Goal: Task Accomplishment & Management: Use online tool/utility

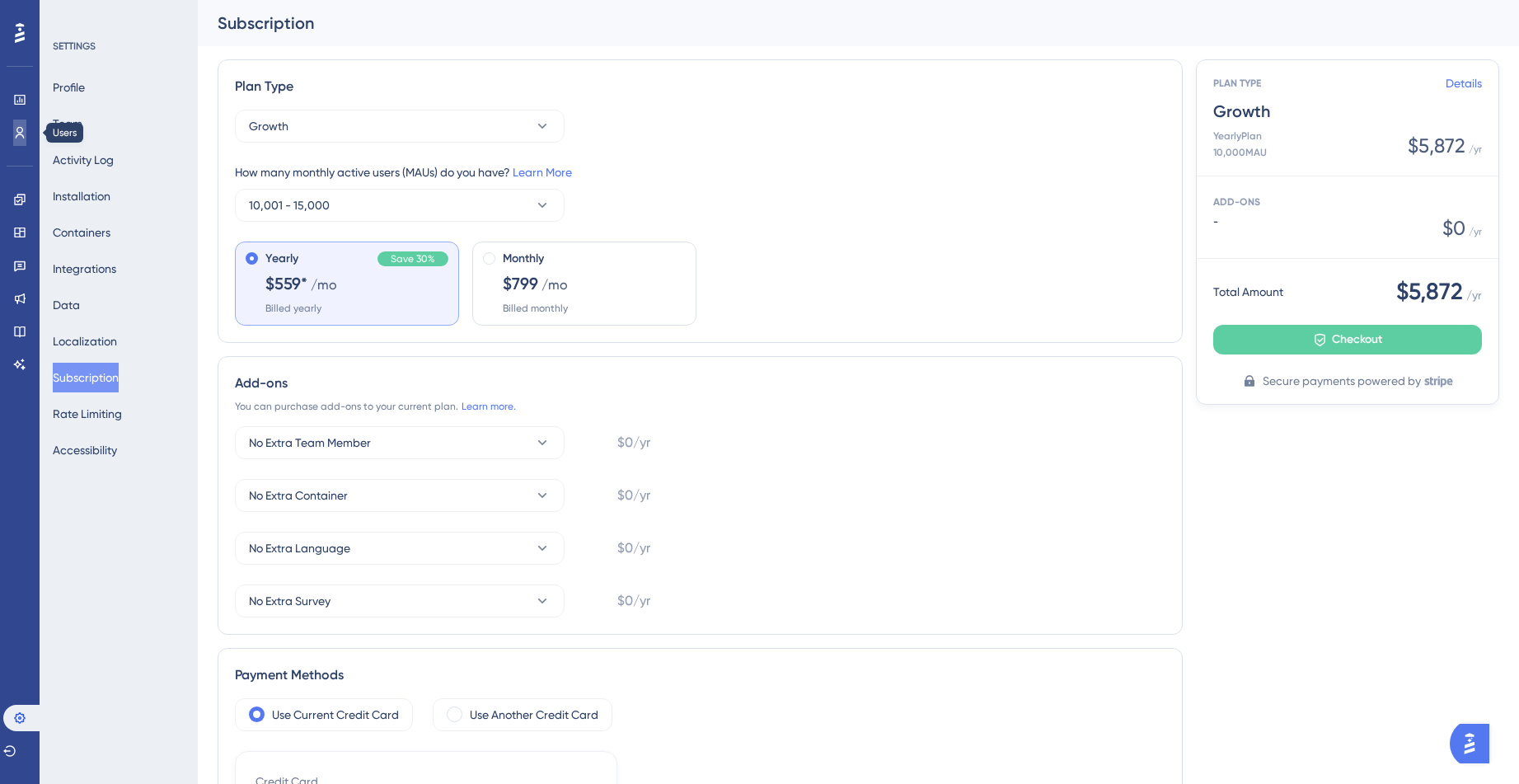
click at [13, 126] on link at bounding box center [20, 133] width 13 height 27
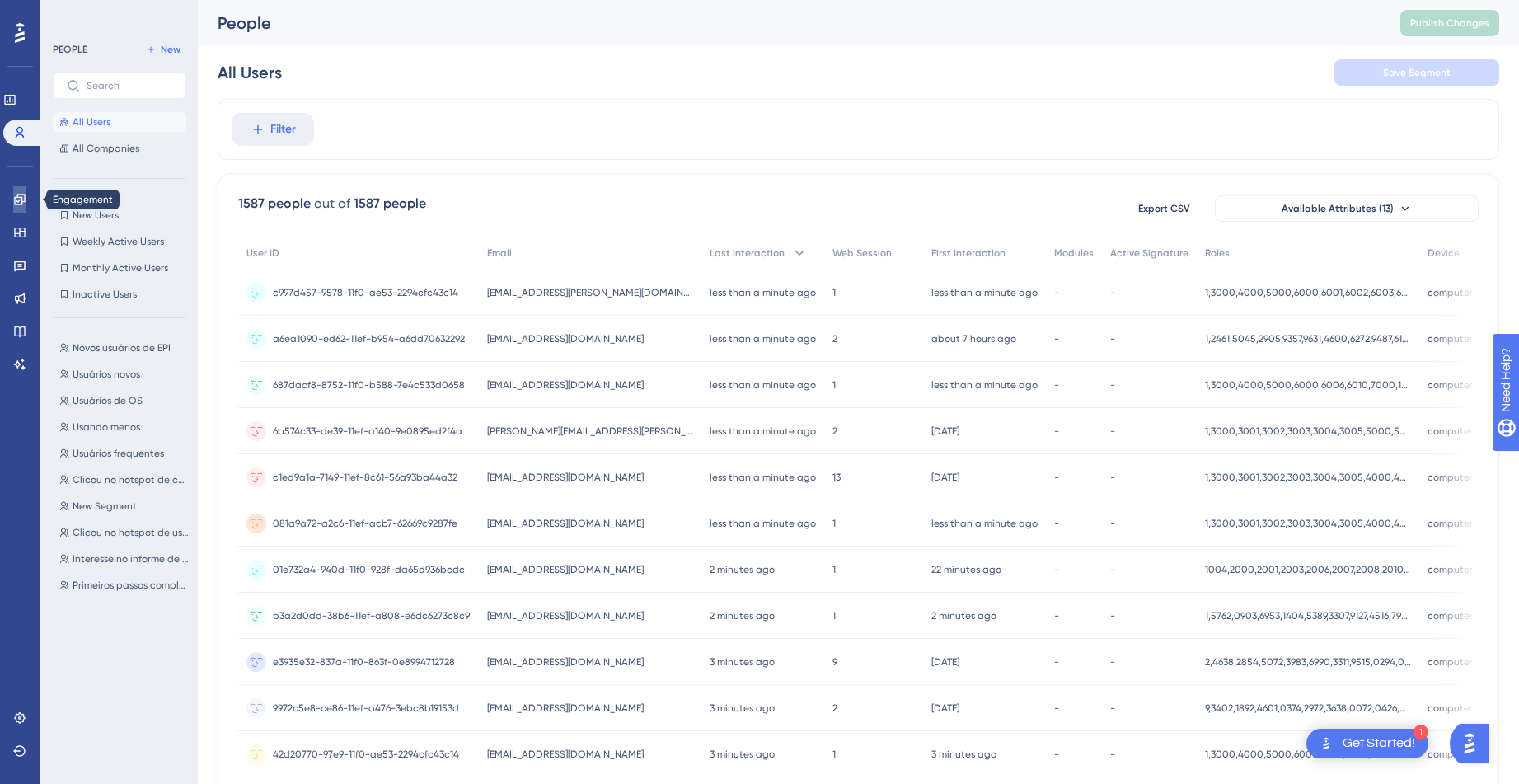
click at [27, 196] on link at bounding box center [20, 200] width 13 height 27
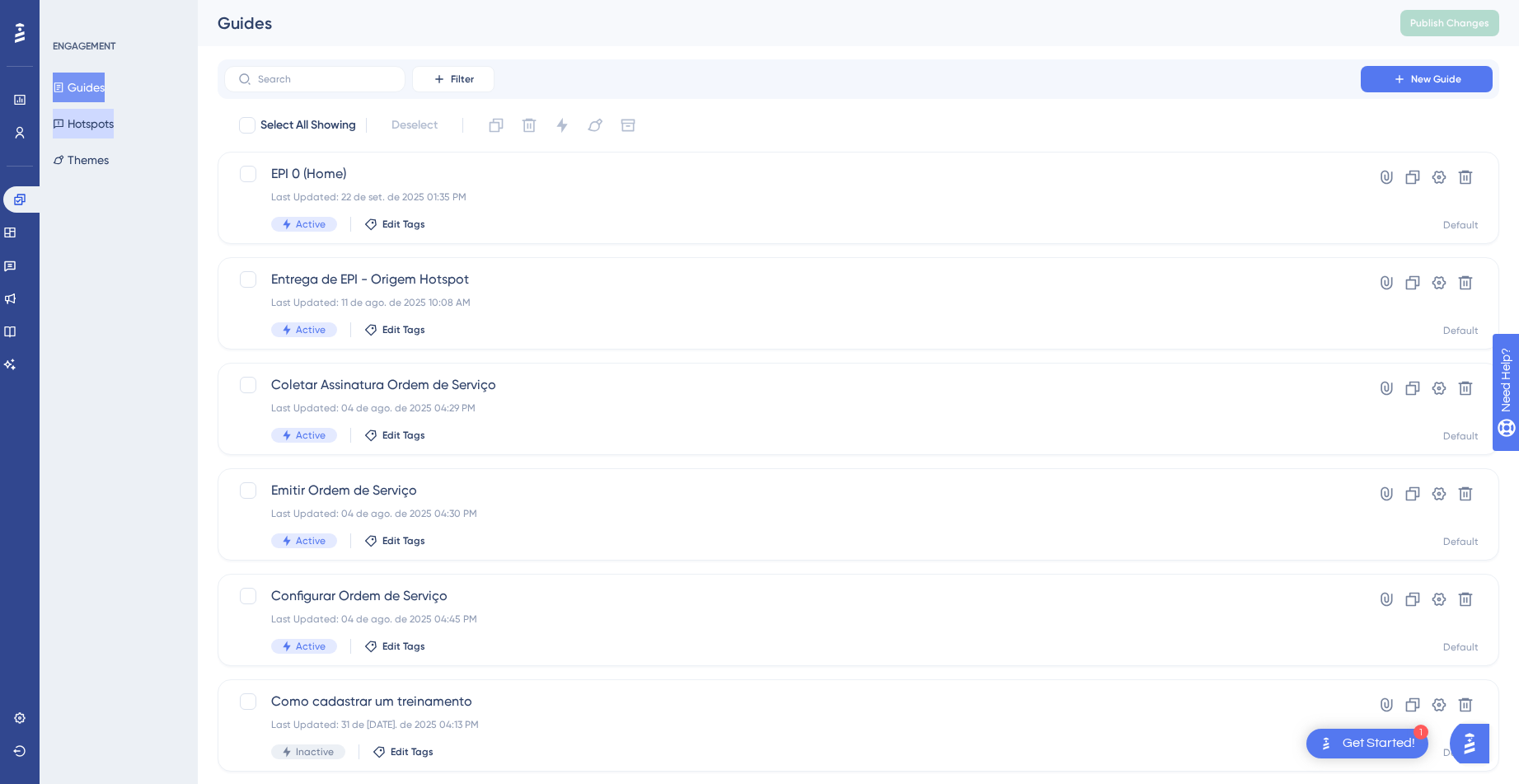
click at [113, 128] on button "Hotspots" at bounding box center [82, 124] width 61 height 30
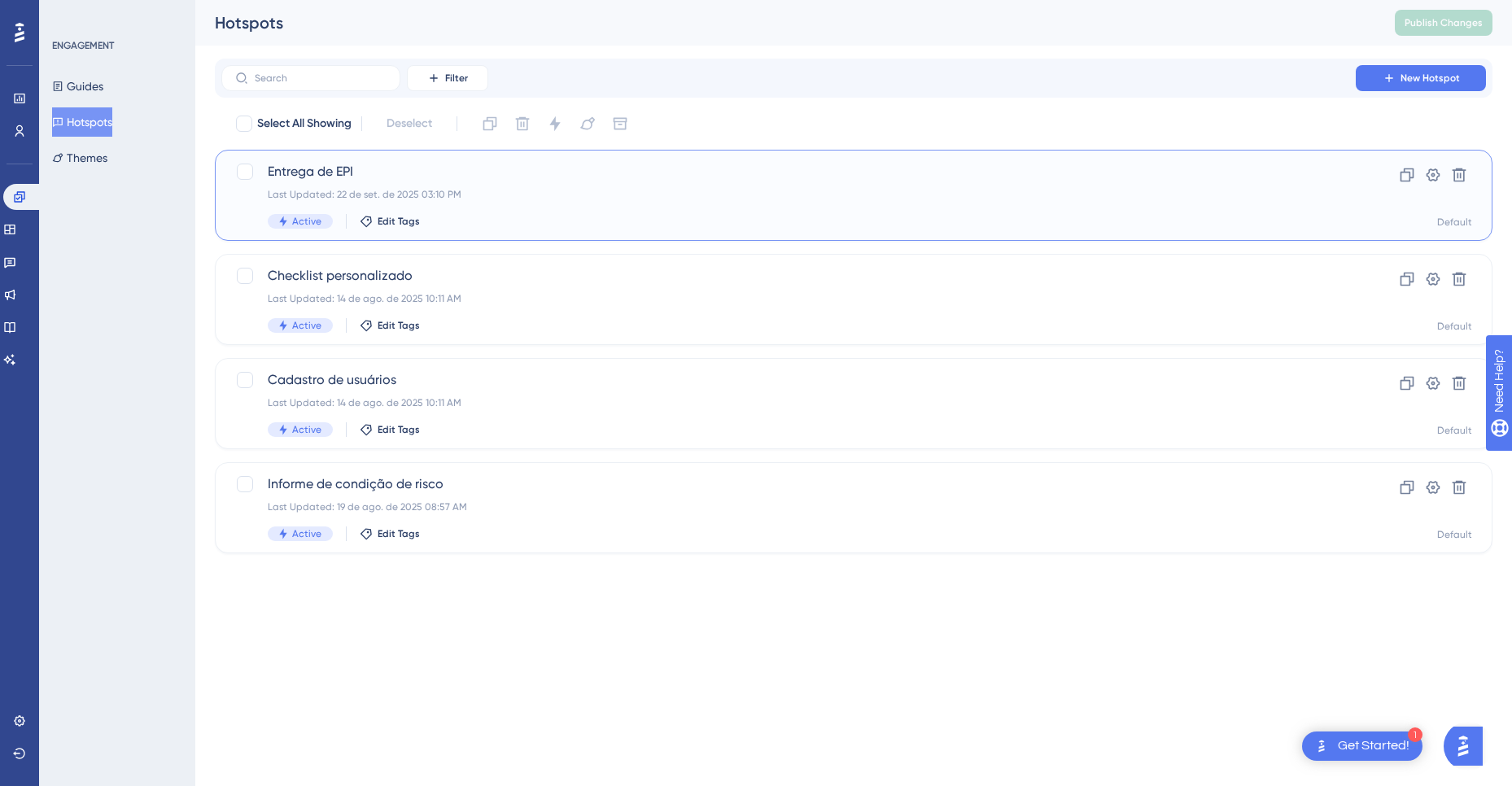
click at [342, 181] on span "Entrega de EPI" at bounding box center [789, 172] width 1042 height 20
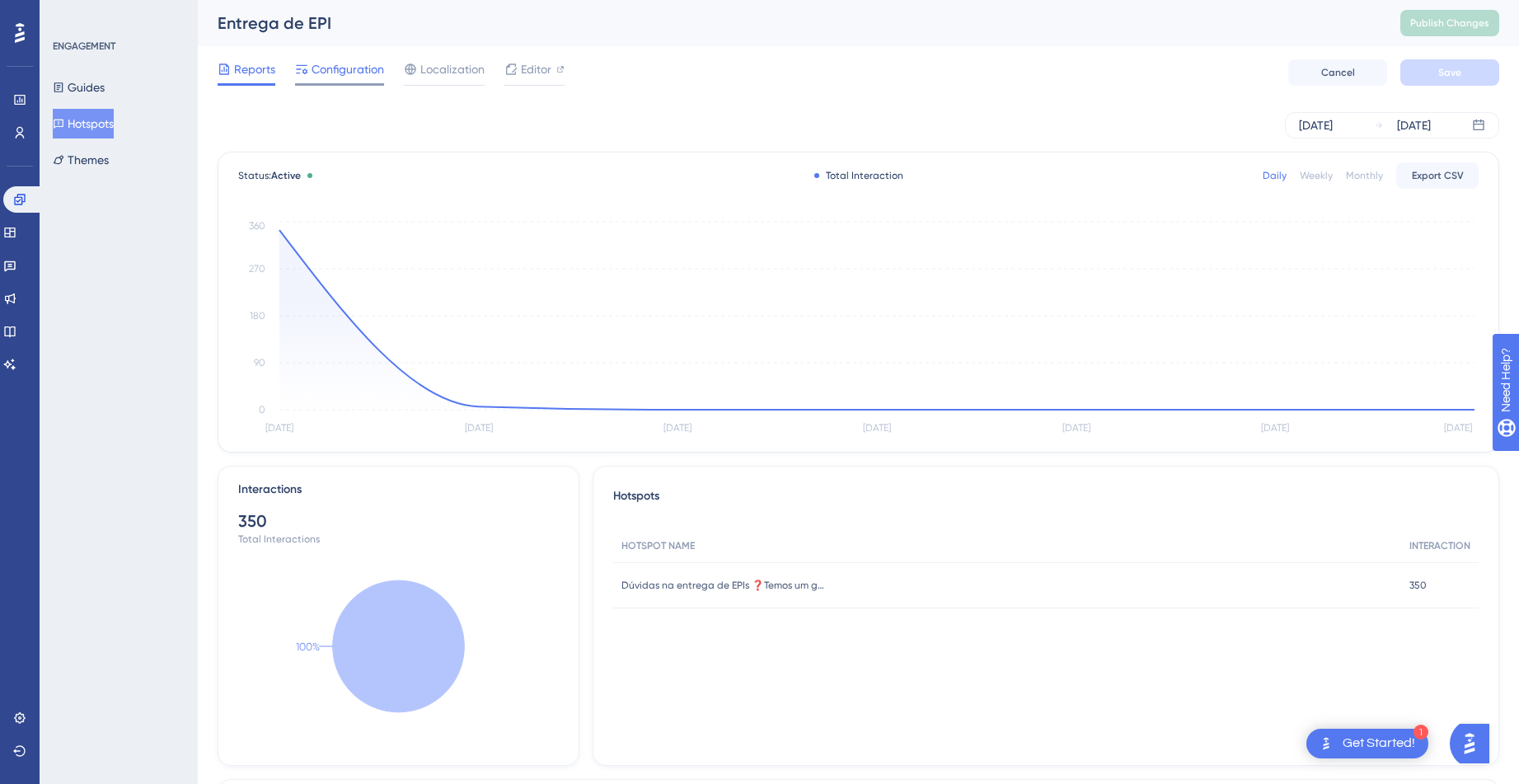
click at [345, 70] on span "Configuration" at bounding box center [347, 69] width 72 height 20
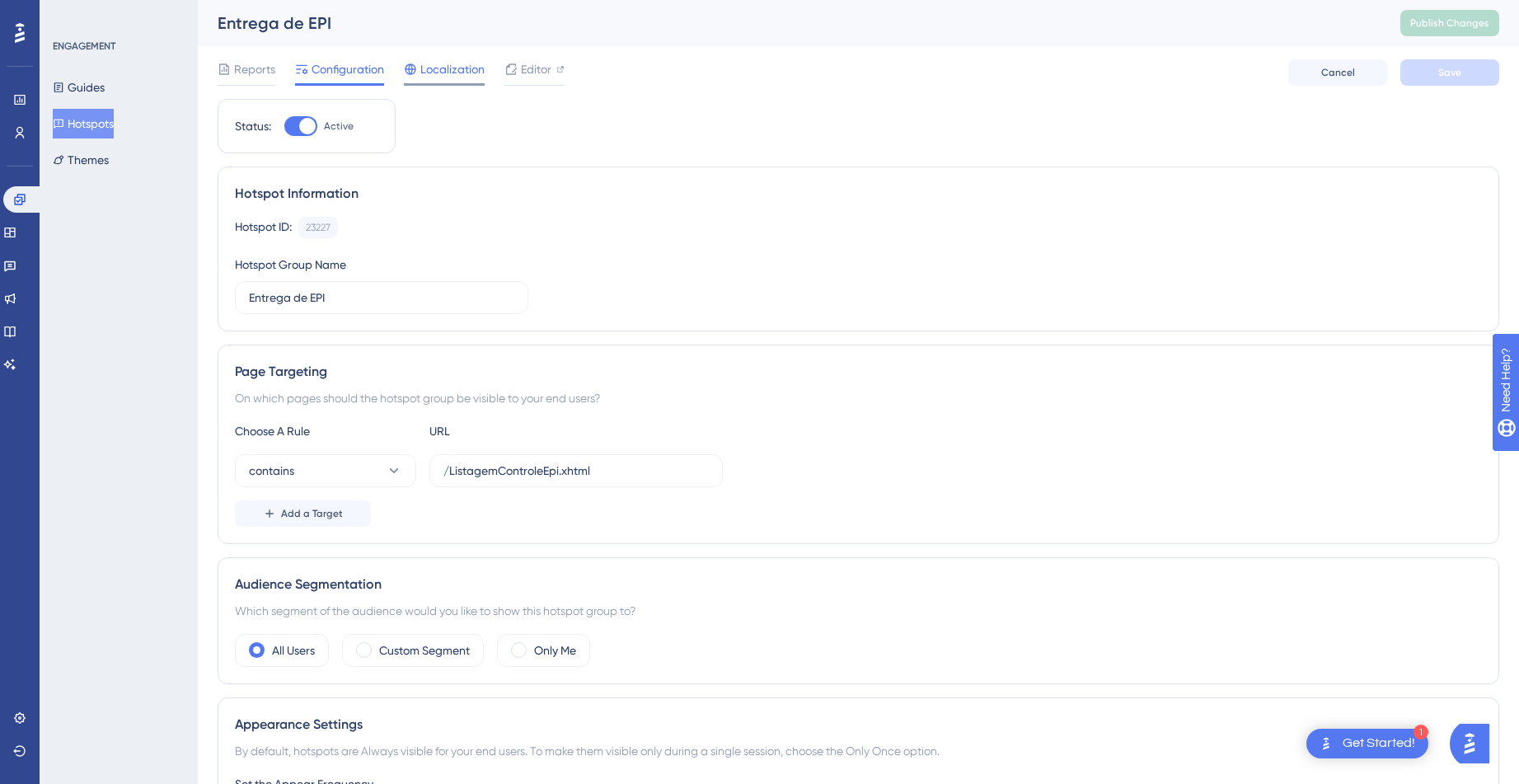
click at [437, 78] on span "Localization" at bounding box center [452, 69] width 64 height 20
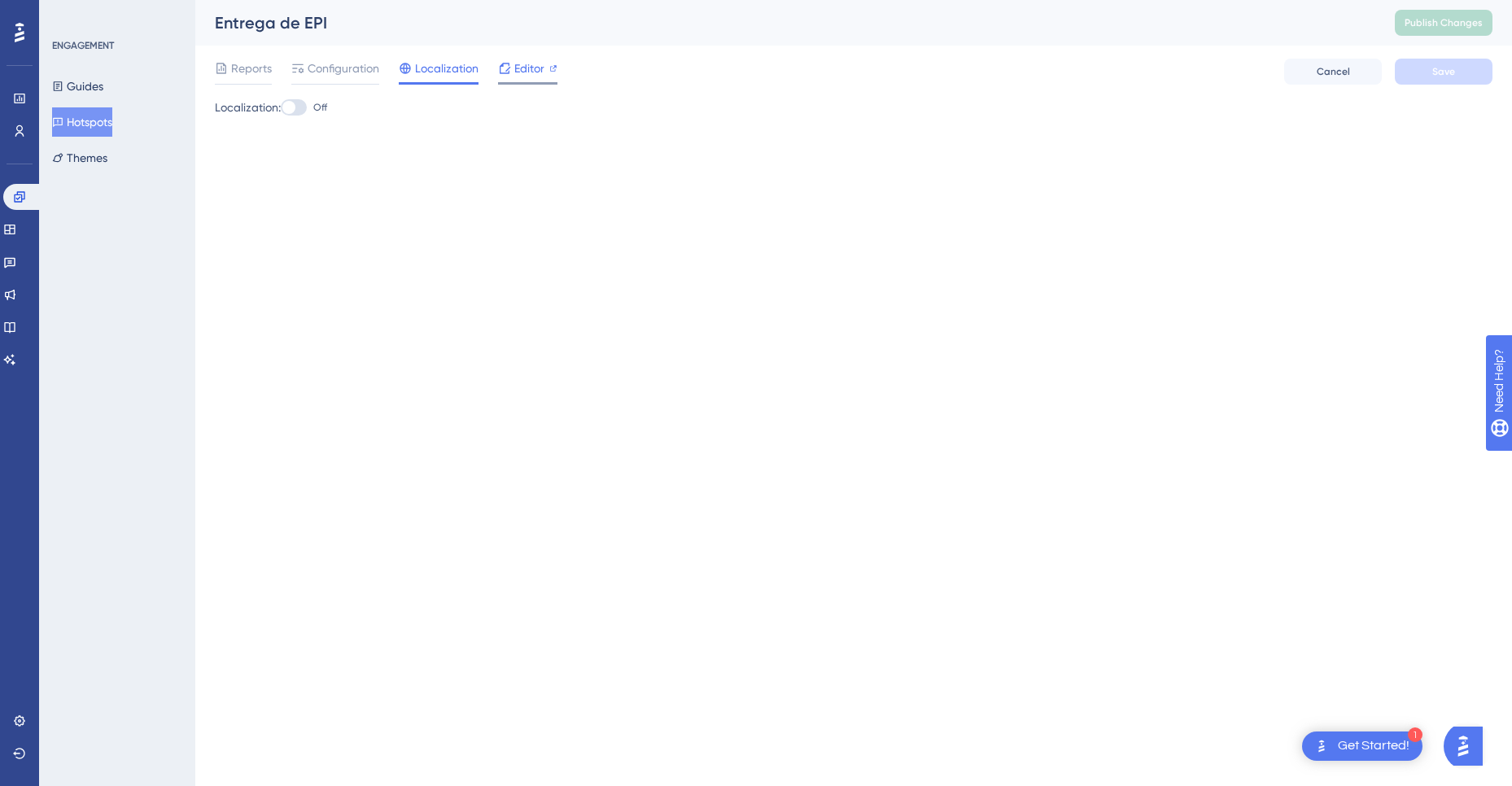
click at [528, 76] on span "Editor" at bounding box center [529, 68] width 30 height 20
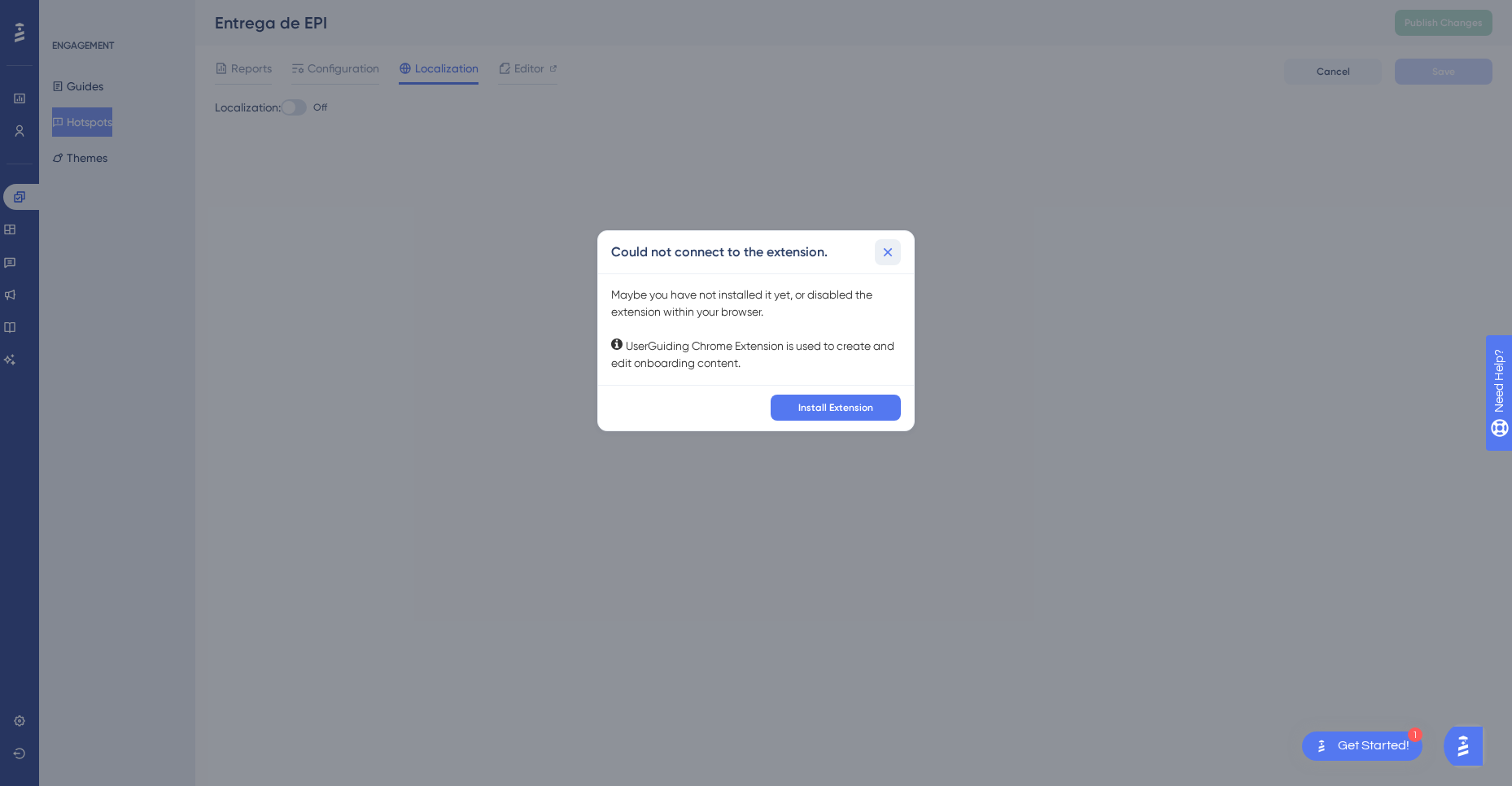
click at [892, 255] on icon at bounding box center [888, 252] width 16 height 16
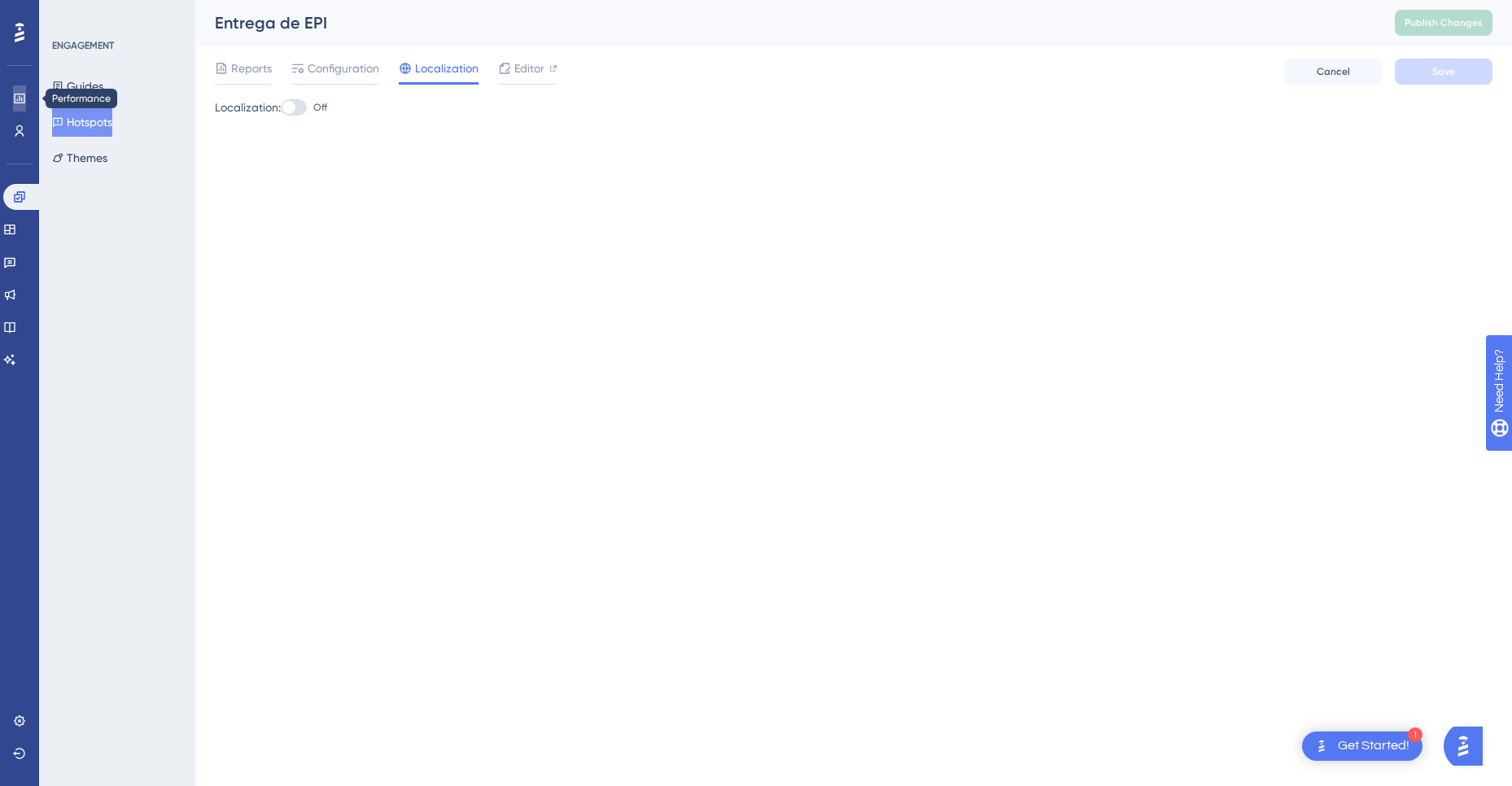
click at [25, 94] on icon at bounding box center [20, 99] width 13 height 13
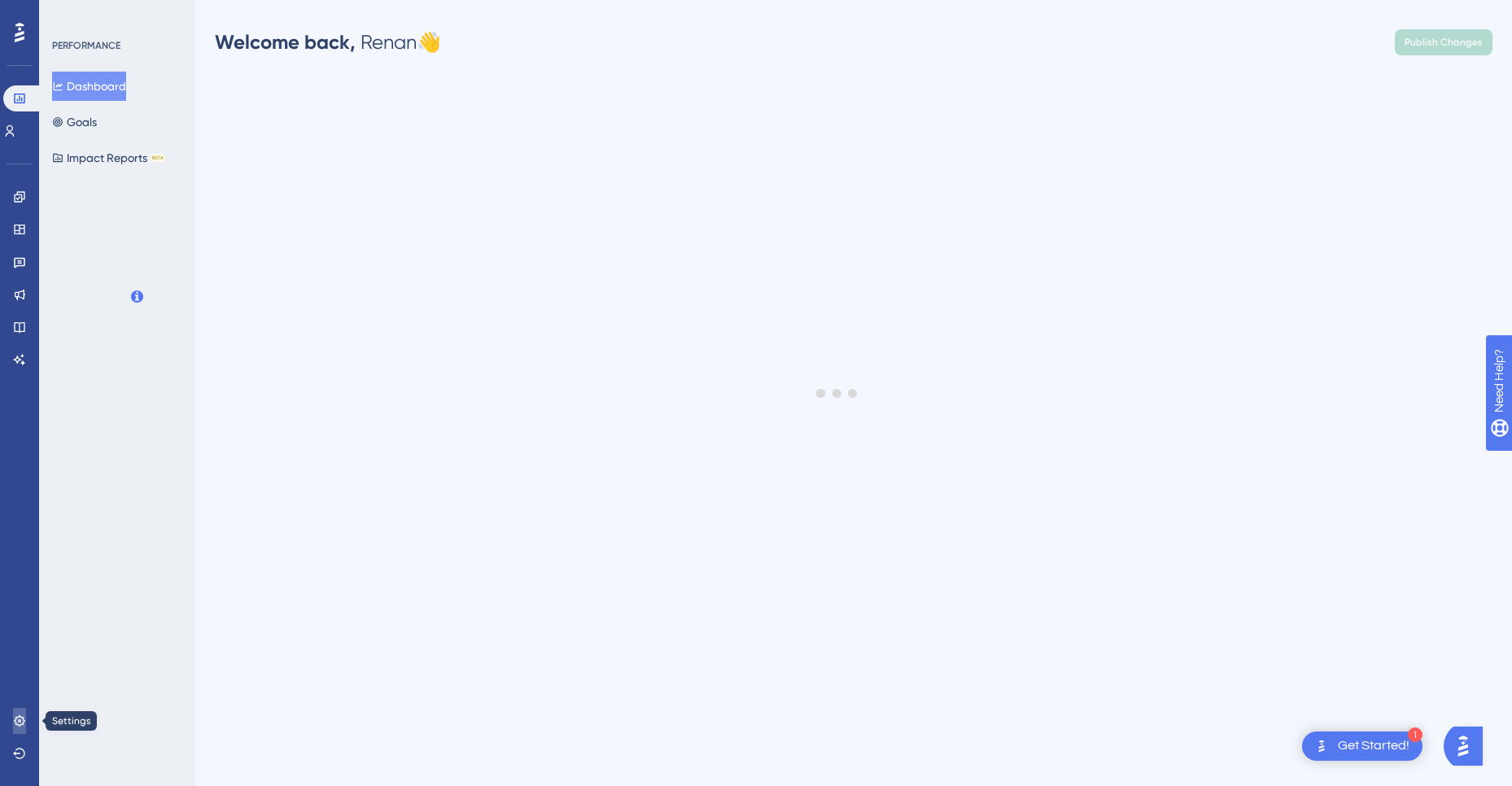
click at [25, 724] on icon at bounding box center [20, 721] width 13 height 13
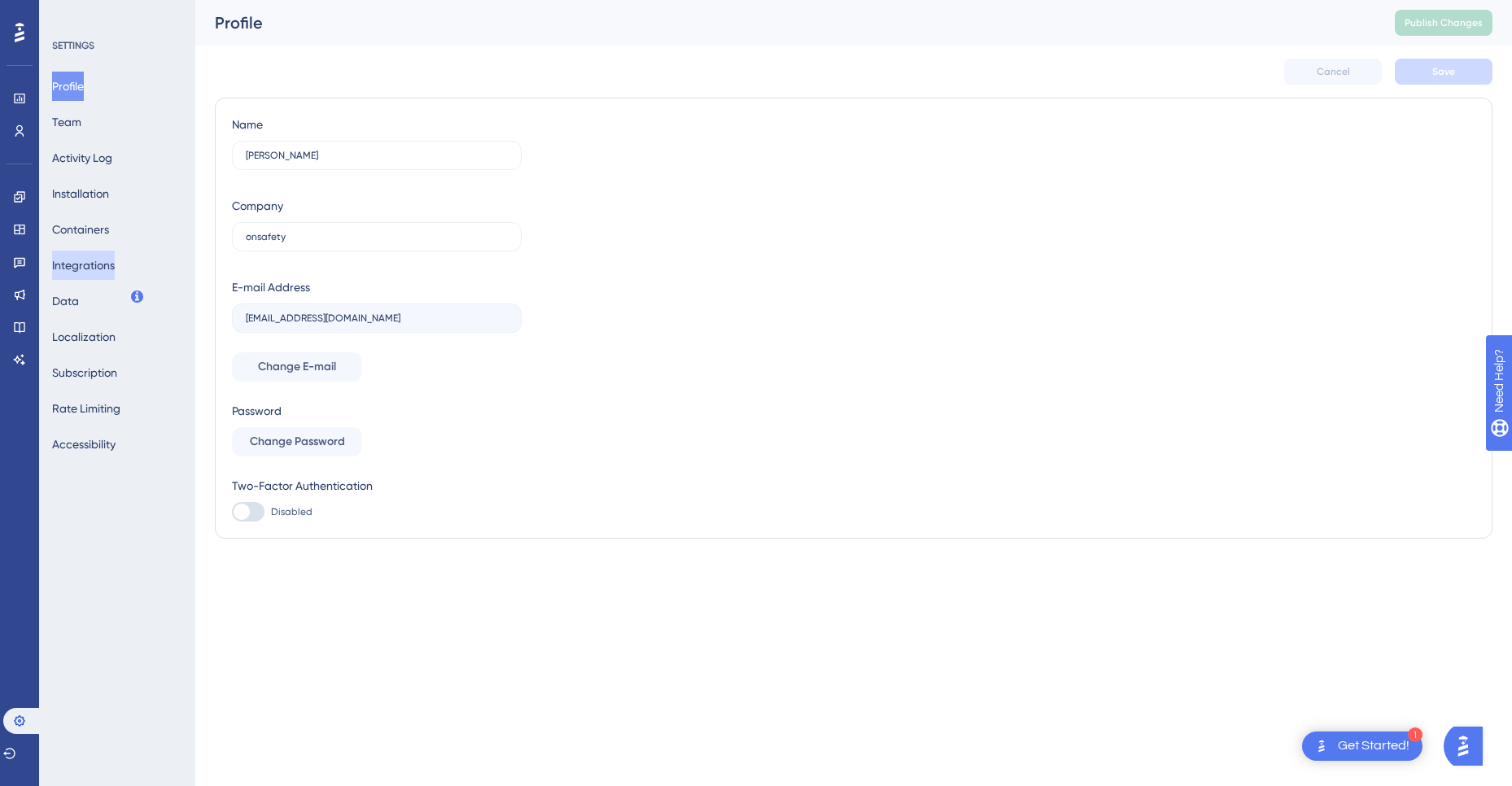
click at [99, 264] on button "Integrations" at bounding box center [83, 265] width 62 height 30
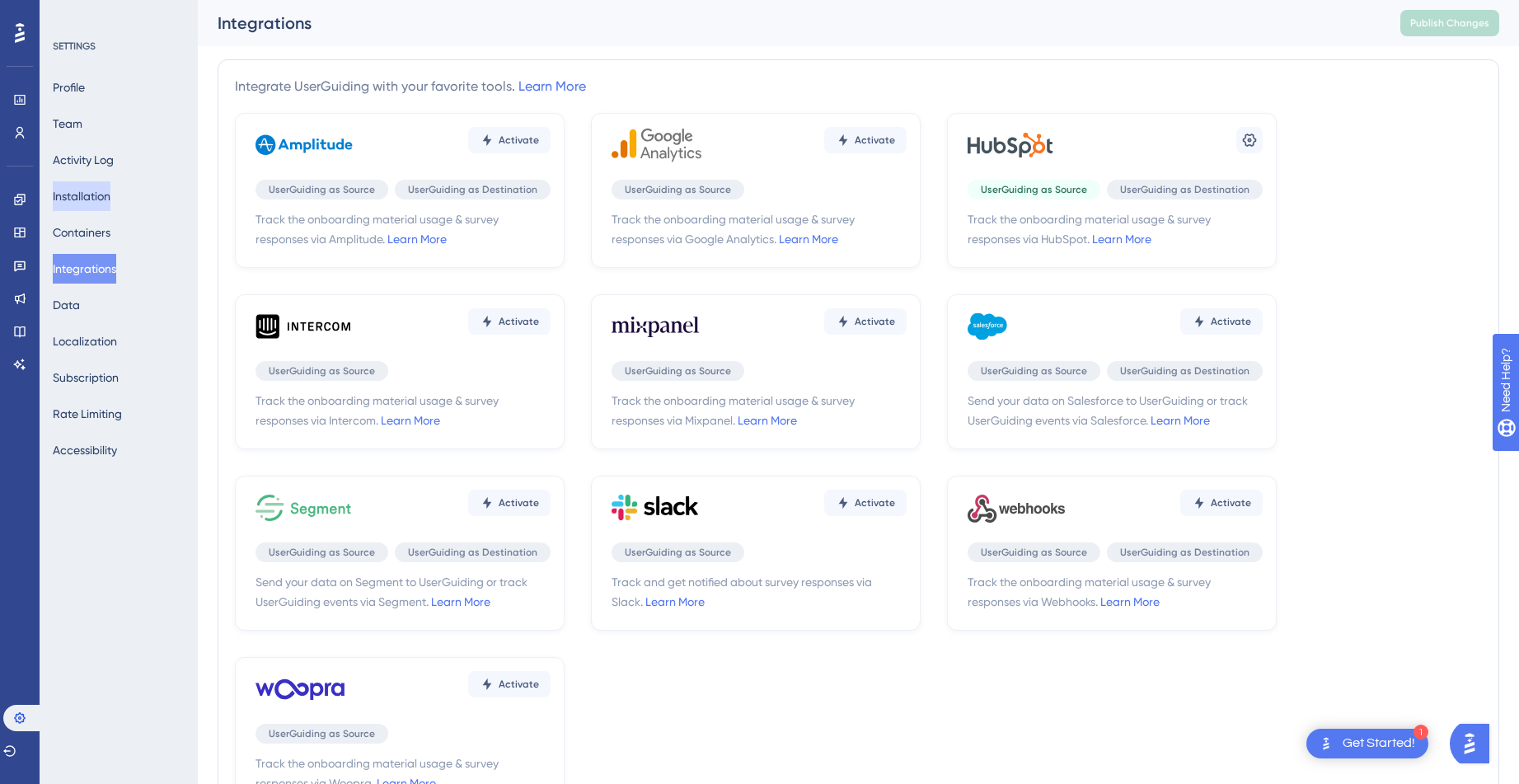
click at [104, 191] on button "Installation" at bounding box center [81, 196] width 57 height 30
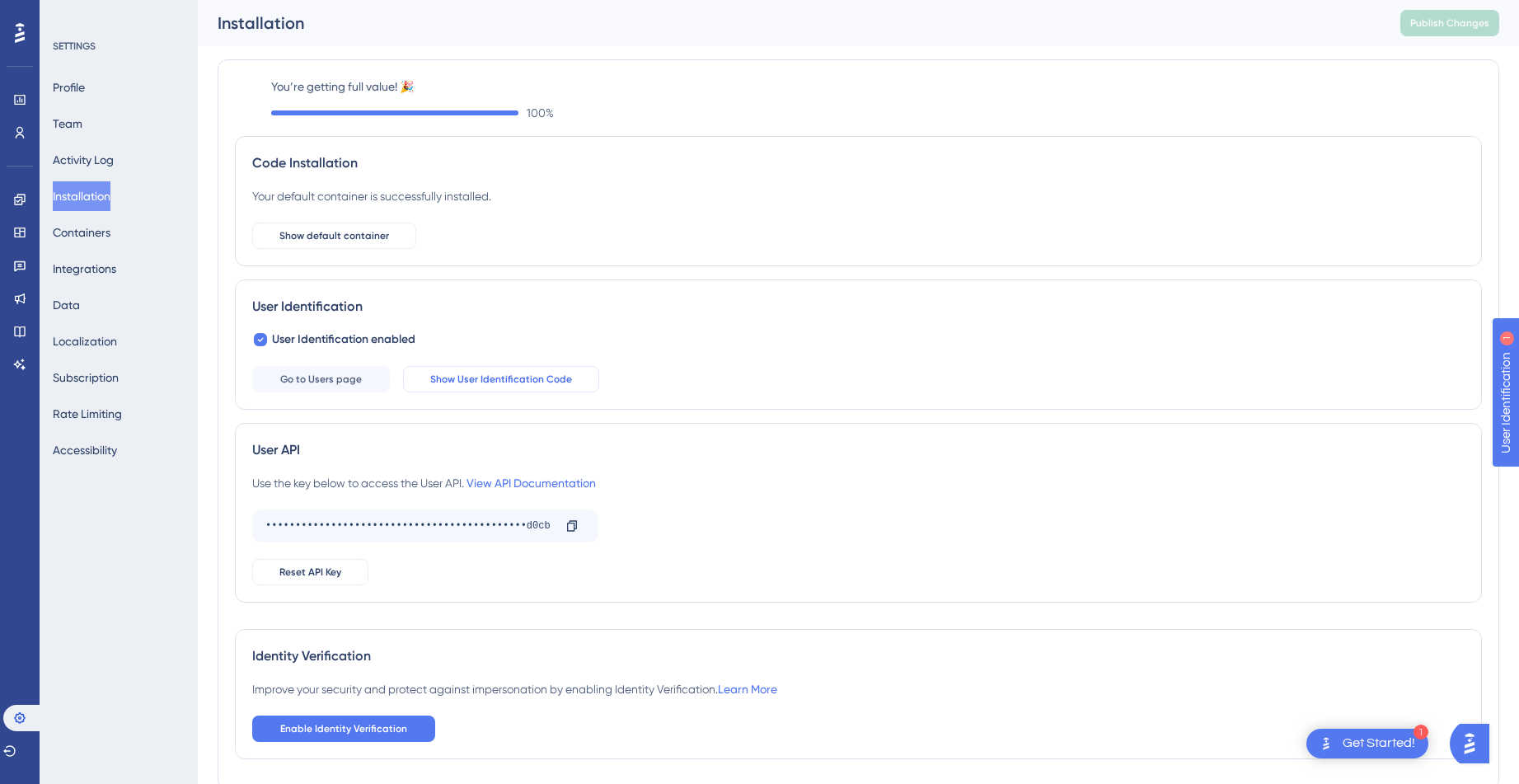
click at [451, 379] on span "Show User Identification Code" at bounding box center [501, 380] width 141 height 13
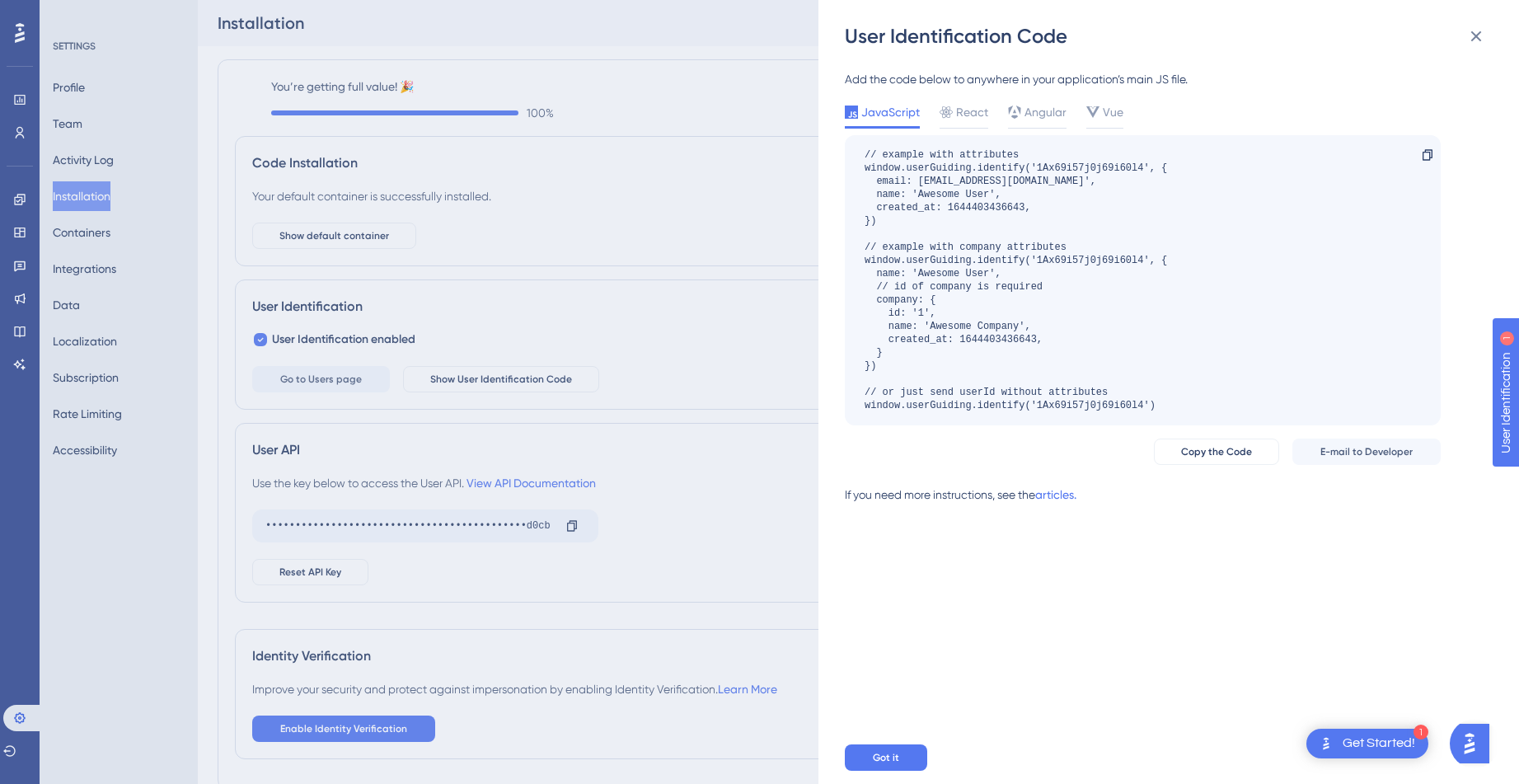
click at [1077, 397] on div "// example with attributes window.userGuiding.identify('1Ax69i57j0j69i60l4', { …" at bounding box center [1016, 280] width 303 height 264
click at [1083, 404] on div "// example with attributes window.userGuiding.identify('1Ax69i57j0j69i60l4', { …" at bounding box center [1016, 280] width 303 height 264
click at [959, 122] on span "React" at bounding box center [972, 112] width 32 height 20
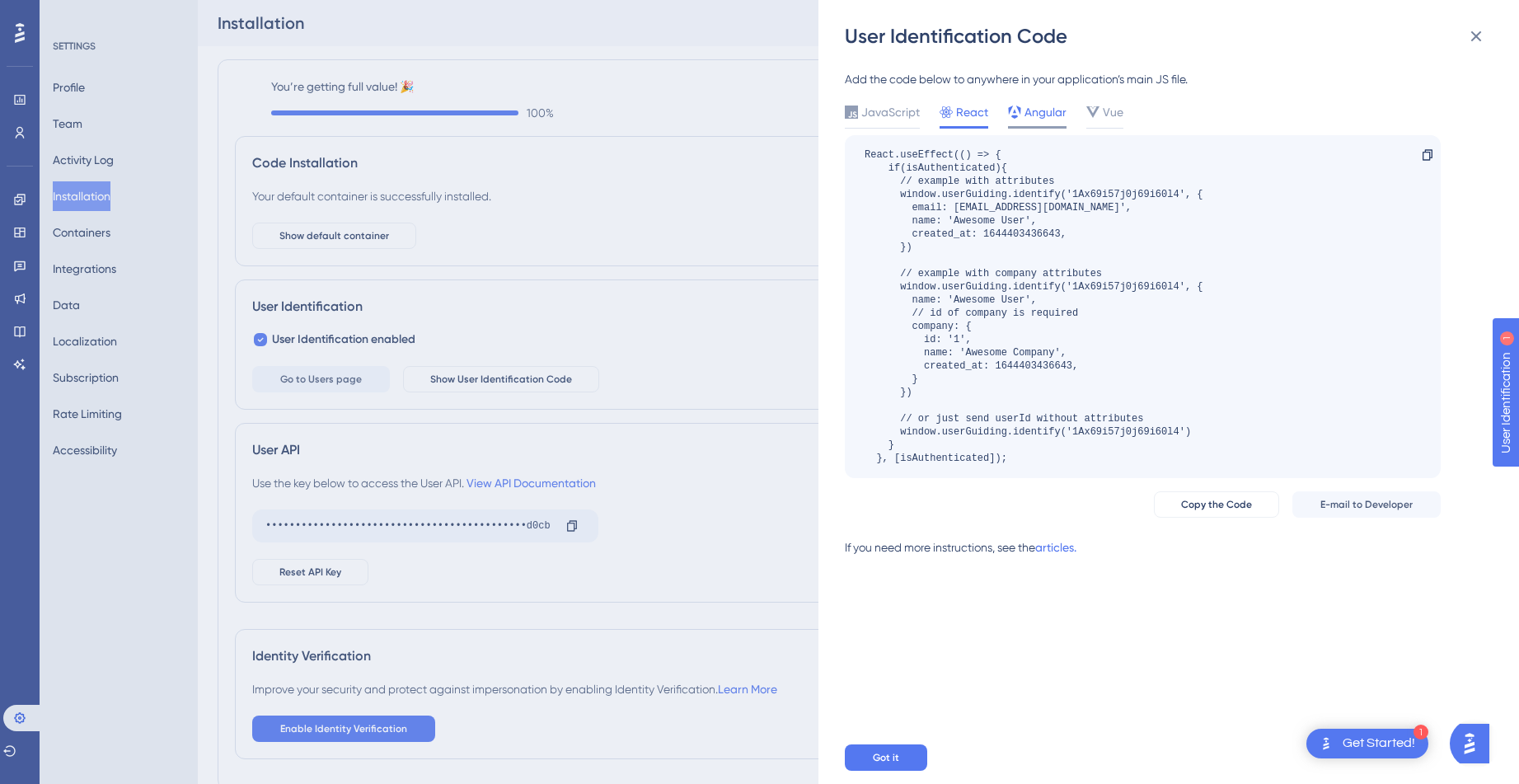
click at [1046, 118] on span "Angular" at bounding box center [1045, 112] width 42 height 20
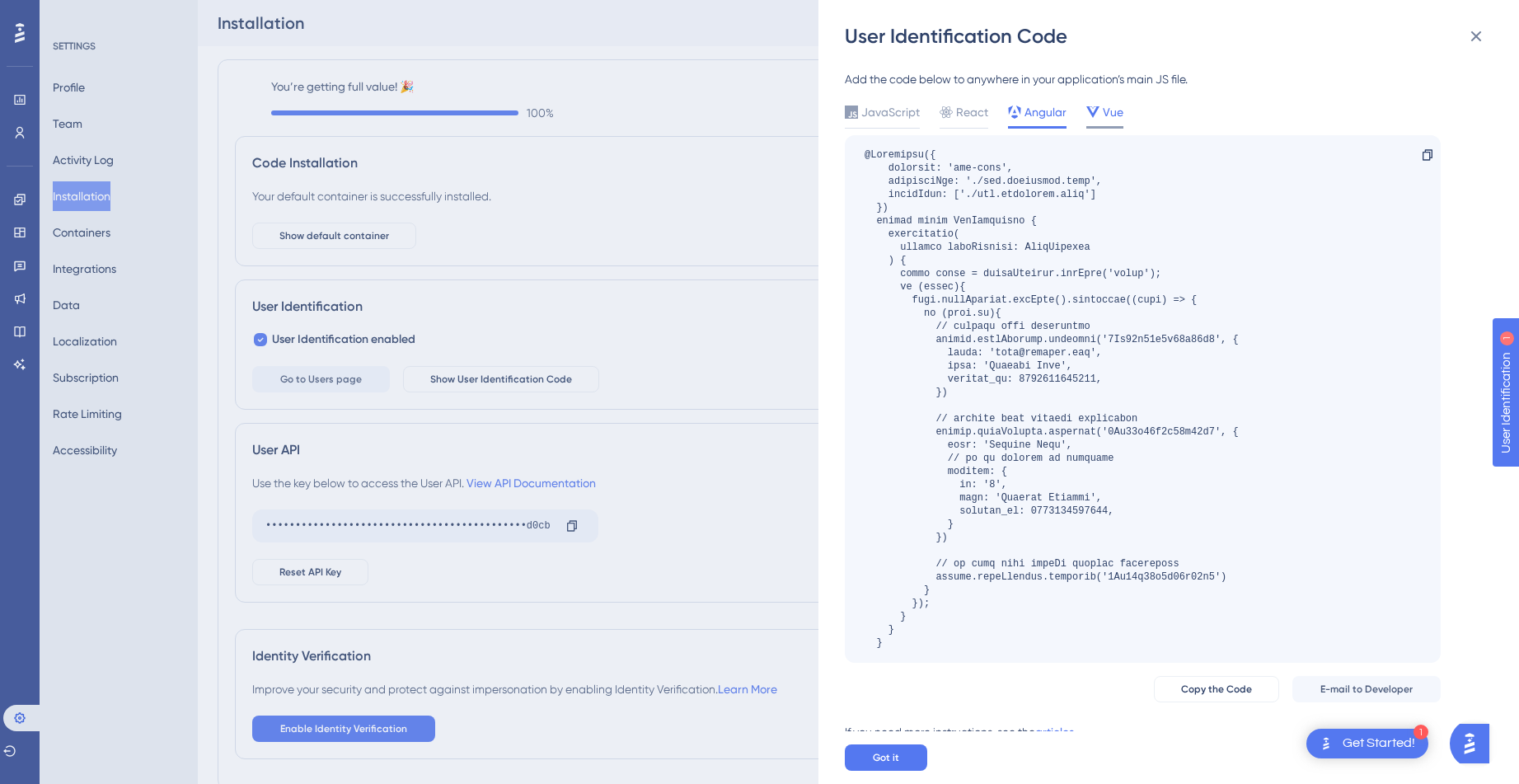
click at [1103, 112] on span "Vue" at bounding box center [1113, 112] width 21 height 20
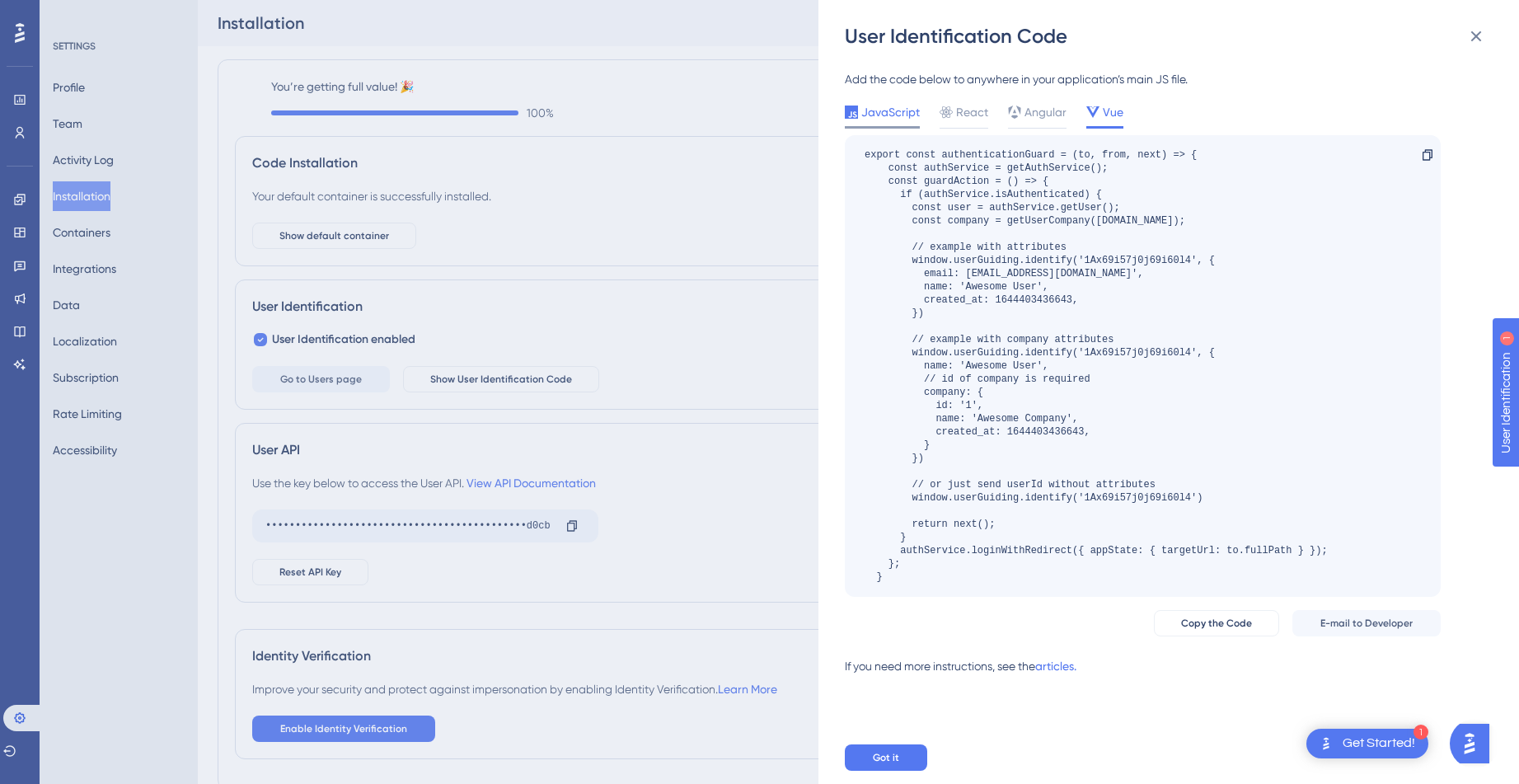
click at [888, 113] on span "JavaScript" at bounding box center [891, 112] width 58 height 20
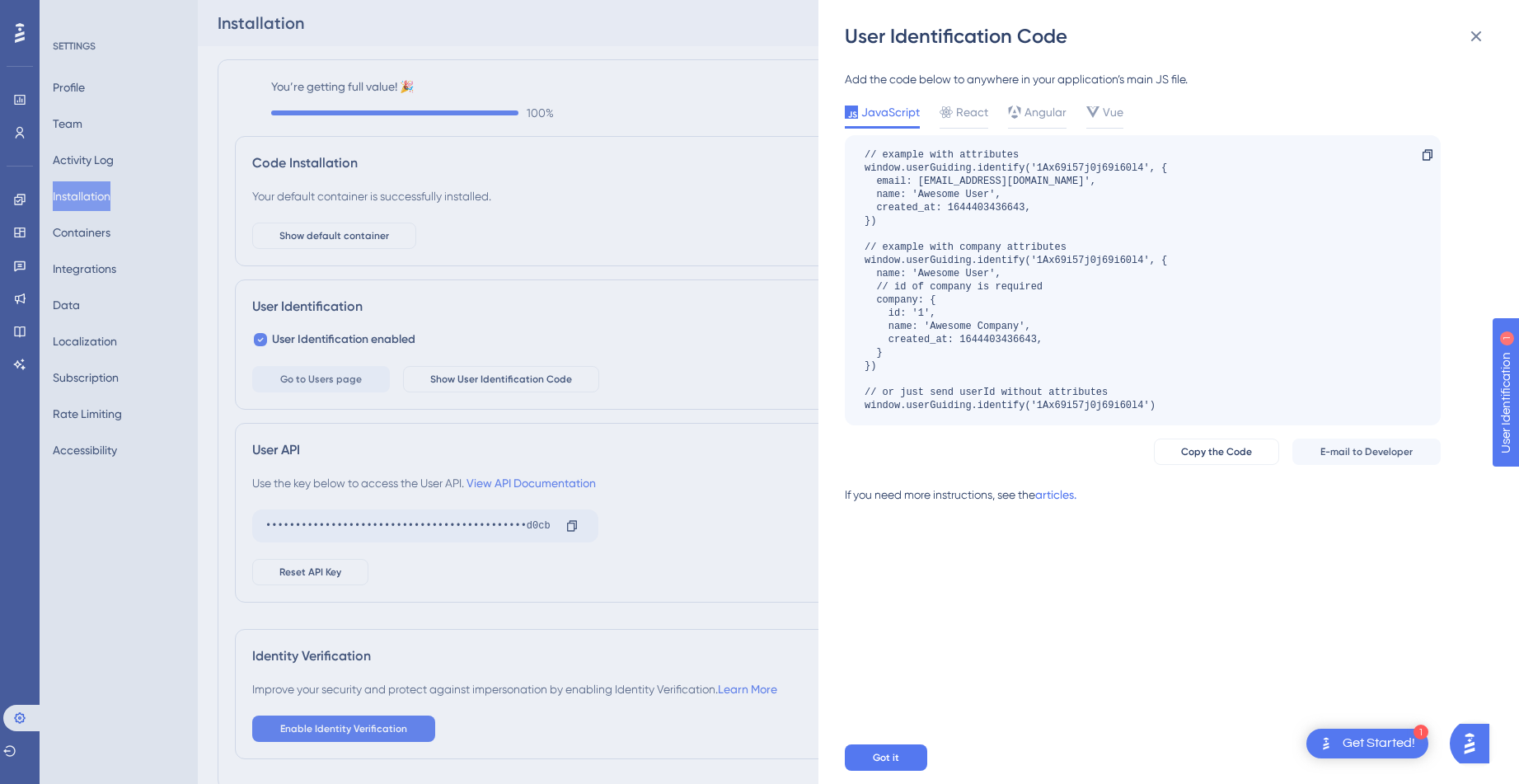
click at [1083, 406] on div "// example with attributes window.userGuiding.identify('1Ax69i57j0j69i60l4', { …" at bounding box center [1016, 280] width 303 height 264
click at [1050, 110] on span "Angular" at bounding box center [1045, 112] width 42 height 20
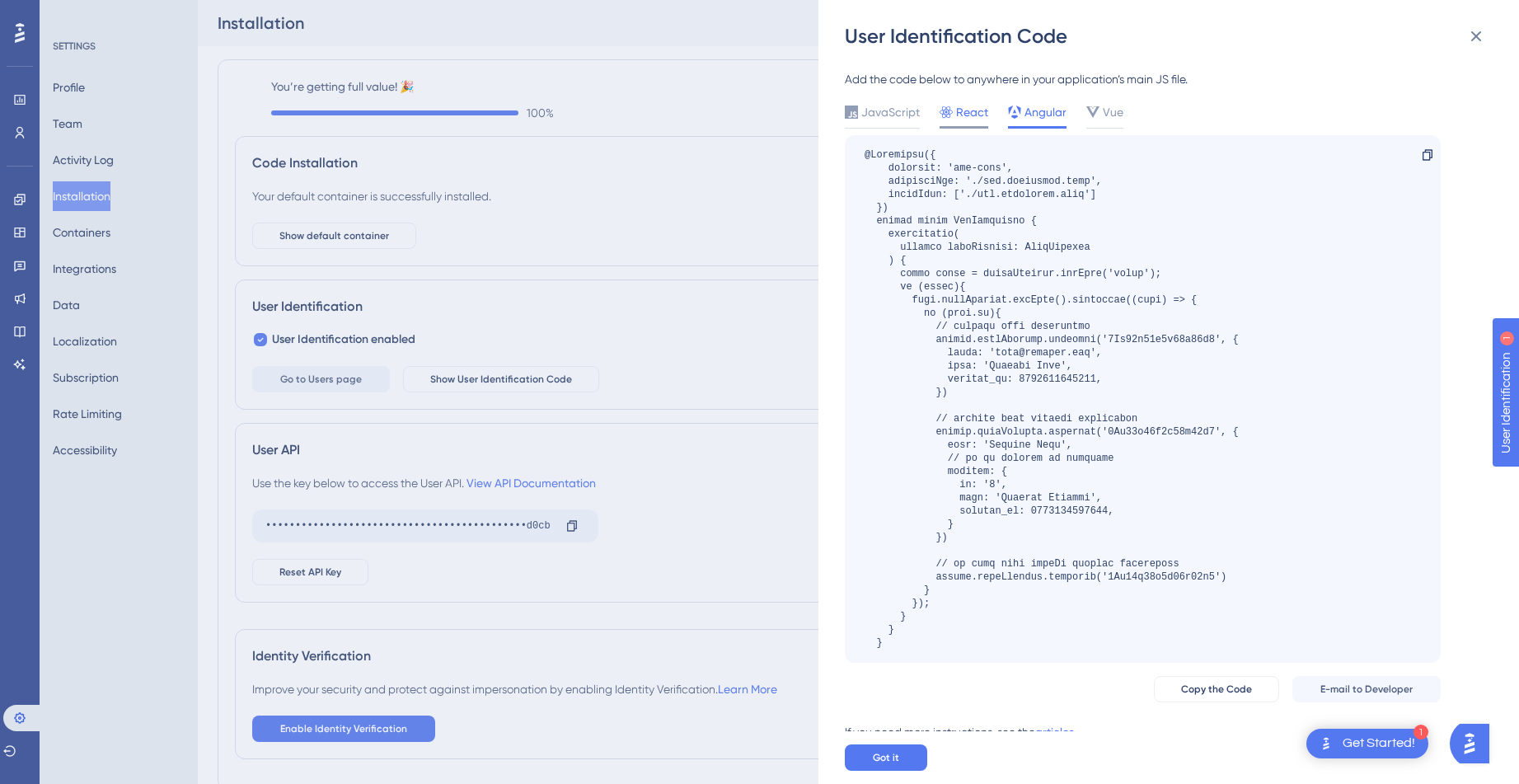
click at [969, 117] on span "React" at bounding box center [972, 112] width 32 height 20
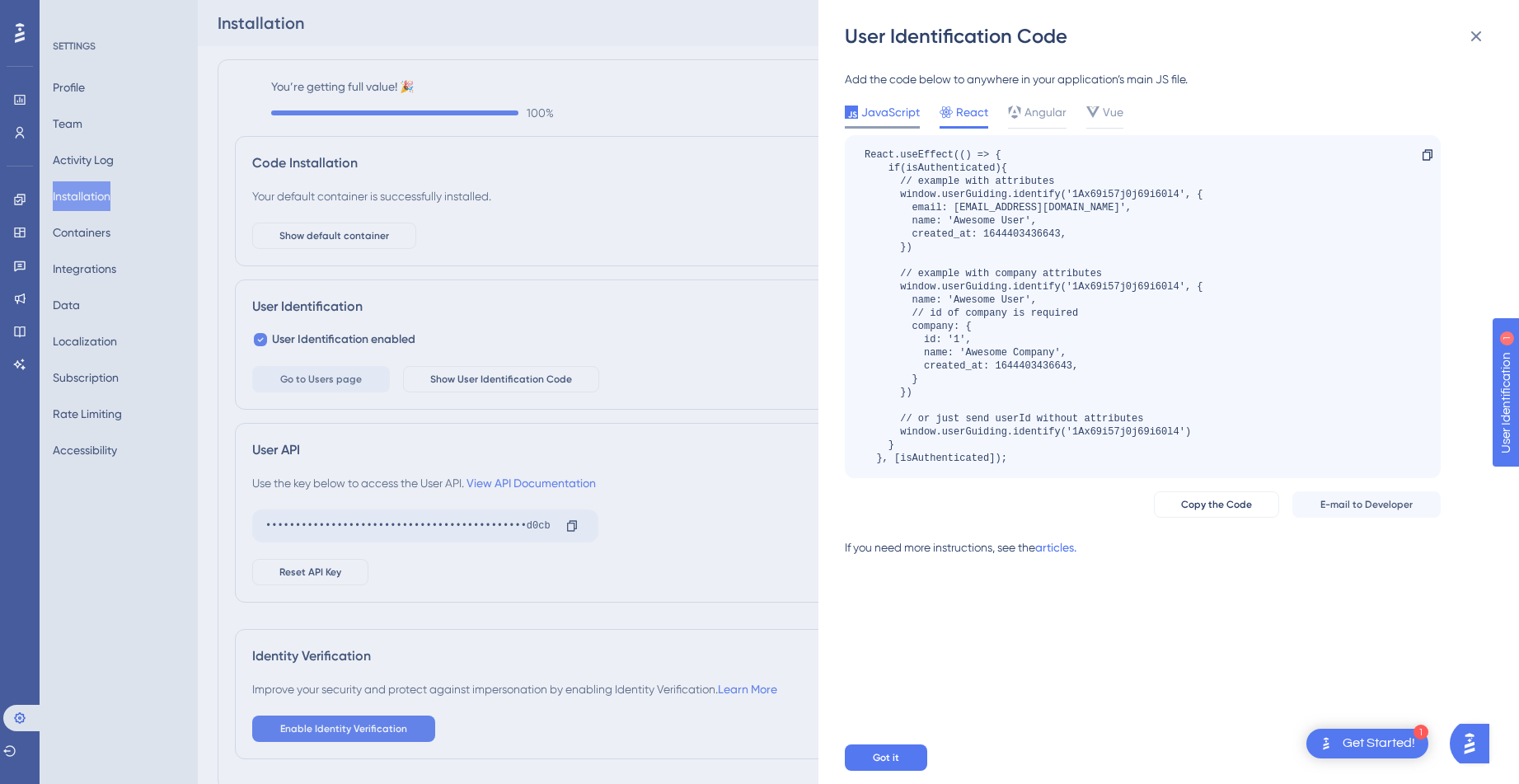
click at [882, 116] on span "JavaScript" at bounding box center [891, 112] width 58 height 20
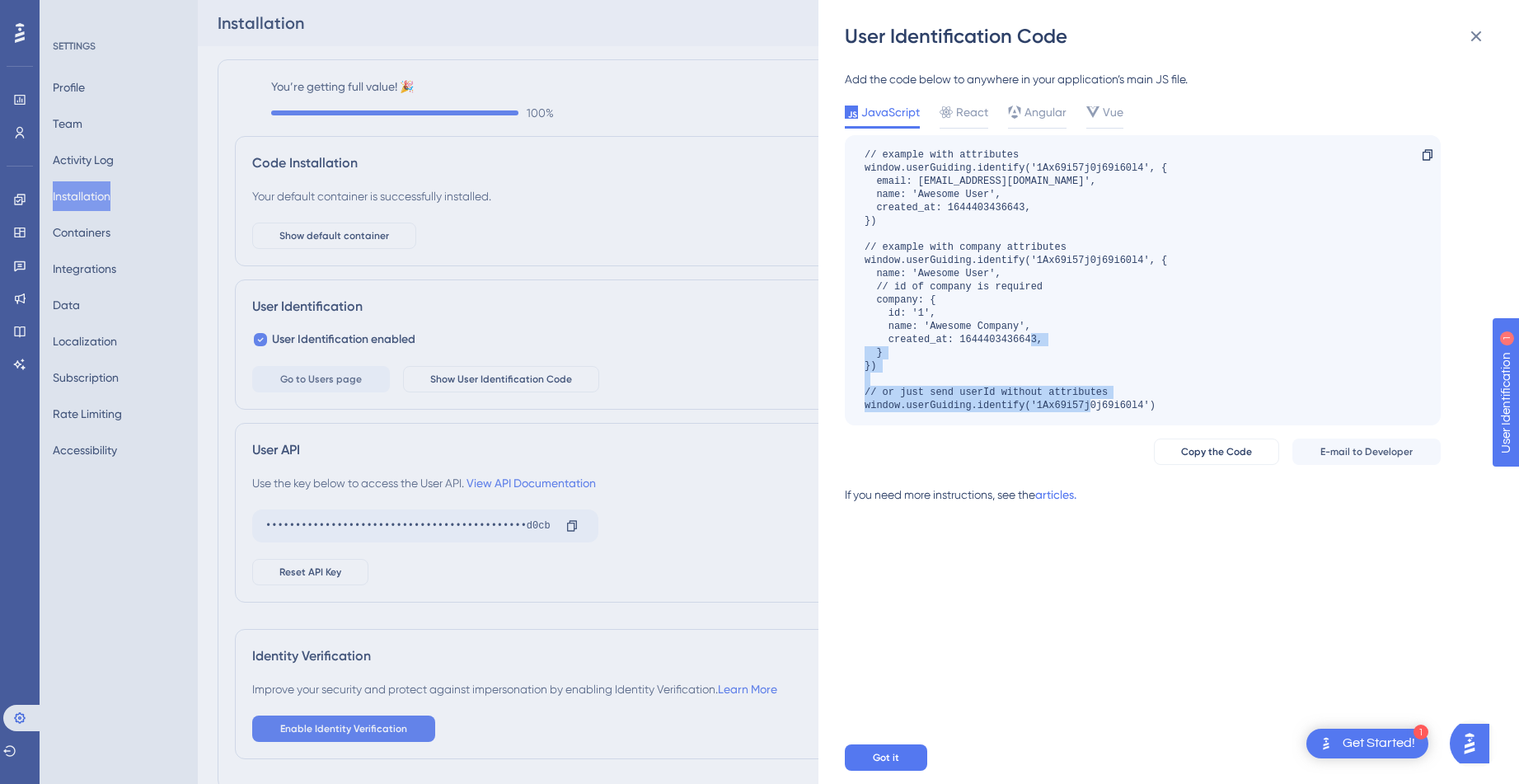
drag, startPoint x: 860, startPoint y: 392, endPoint x: 1173, endPoint y: 405, distance: 313.3
click at [1173, 405] on div "// example with attributes window.userGuiding.identify('1Ax69i57j0j69i60l4', { …" at bounding box center [1143, 280] width 596 height 290
click at [980, 393] on div "// example with attributes window.userGuiding.identify('1Ax69i57j0j69i60l4', { …" at bounding box center [1016, 280] width 303 height 264
drag, startPoint x: 980, startPoint y: 393, endPoint x: 1084, endPoint y: 400, distance: 104.2
click at [1084, 400] on div "// example with attributes window.userGuiding.identify('1Ax69i57j0j69i60l4', { …" at bounding box center [1016, 280] width 303 height 264
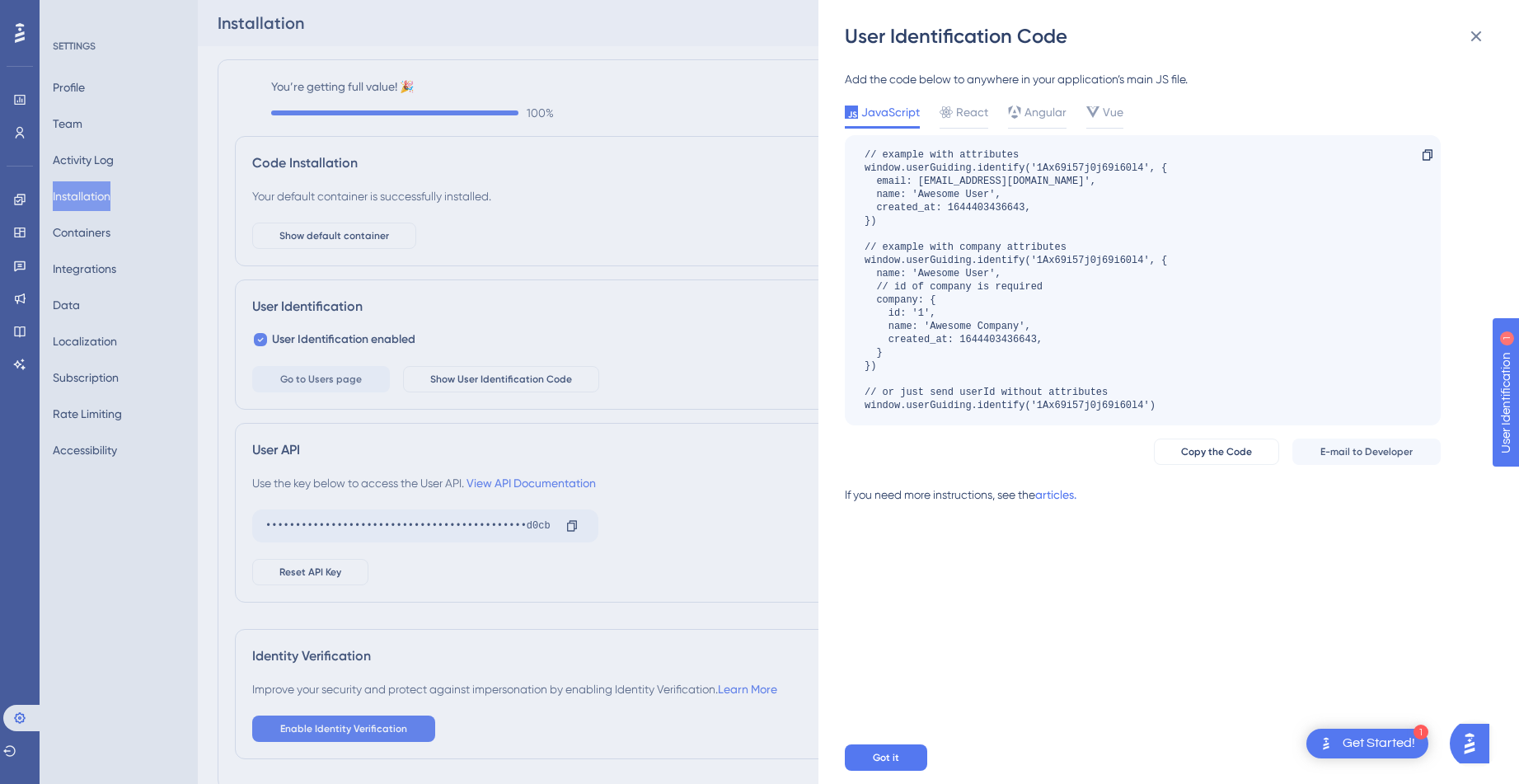
click at [872, 241] on div "// example with attributes window.userGuiding.identify('1Ax69i57j0j69i60l4', { …" at bounding box center [1016, 280] width 303 height 264
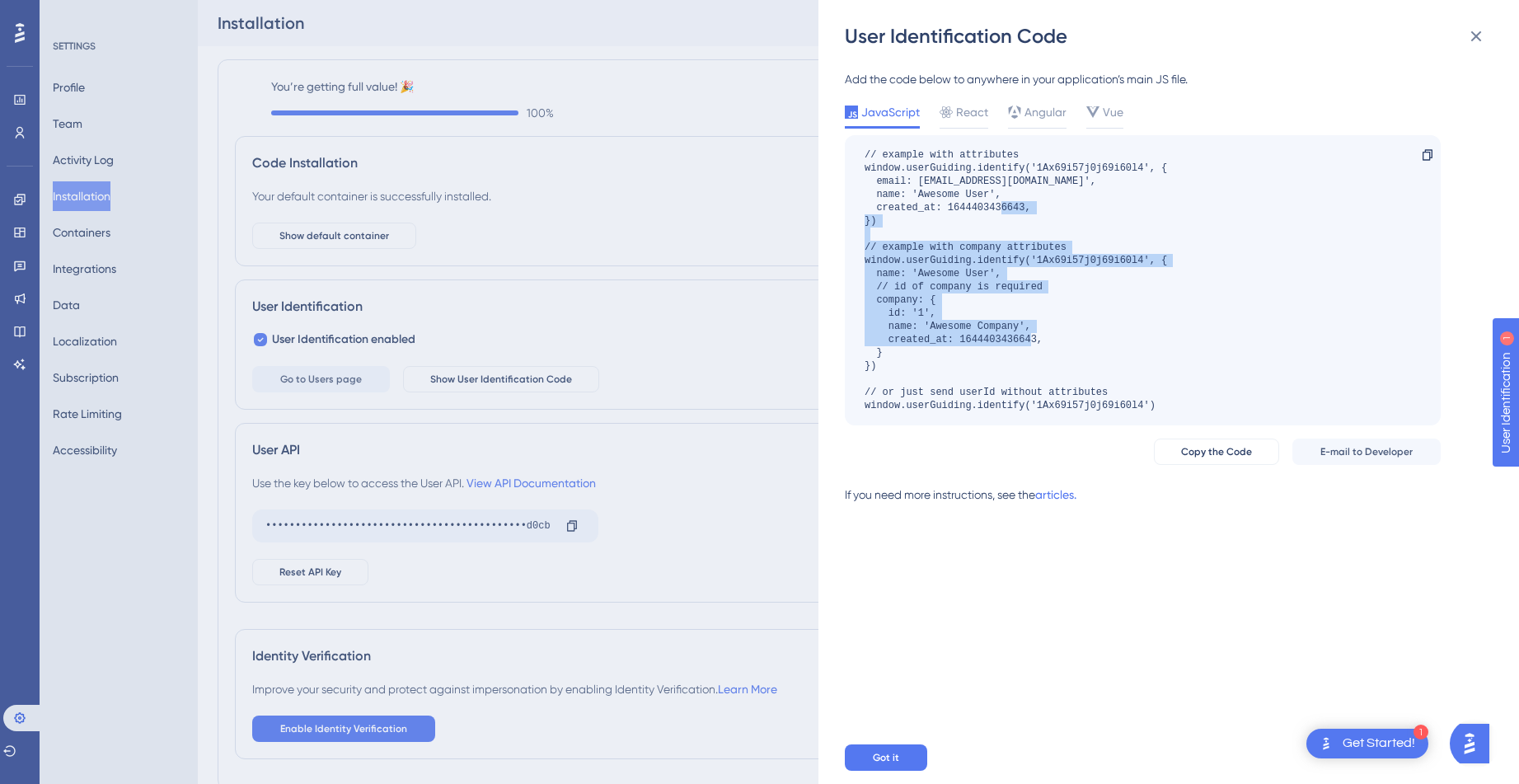
drag, startPoint x: 872, startPoint y: 241, endPoint x: 1060, endPoint y: 385, distance: 236.8
click at [1060, 385] on div "// example with attributes window.userGuiding.identify('1Ax69i57j0j69i60l4', { …" at bounding box center [1016, 280] width 303 height 264
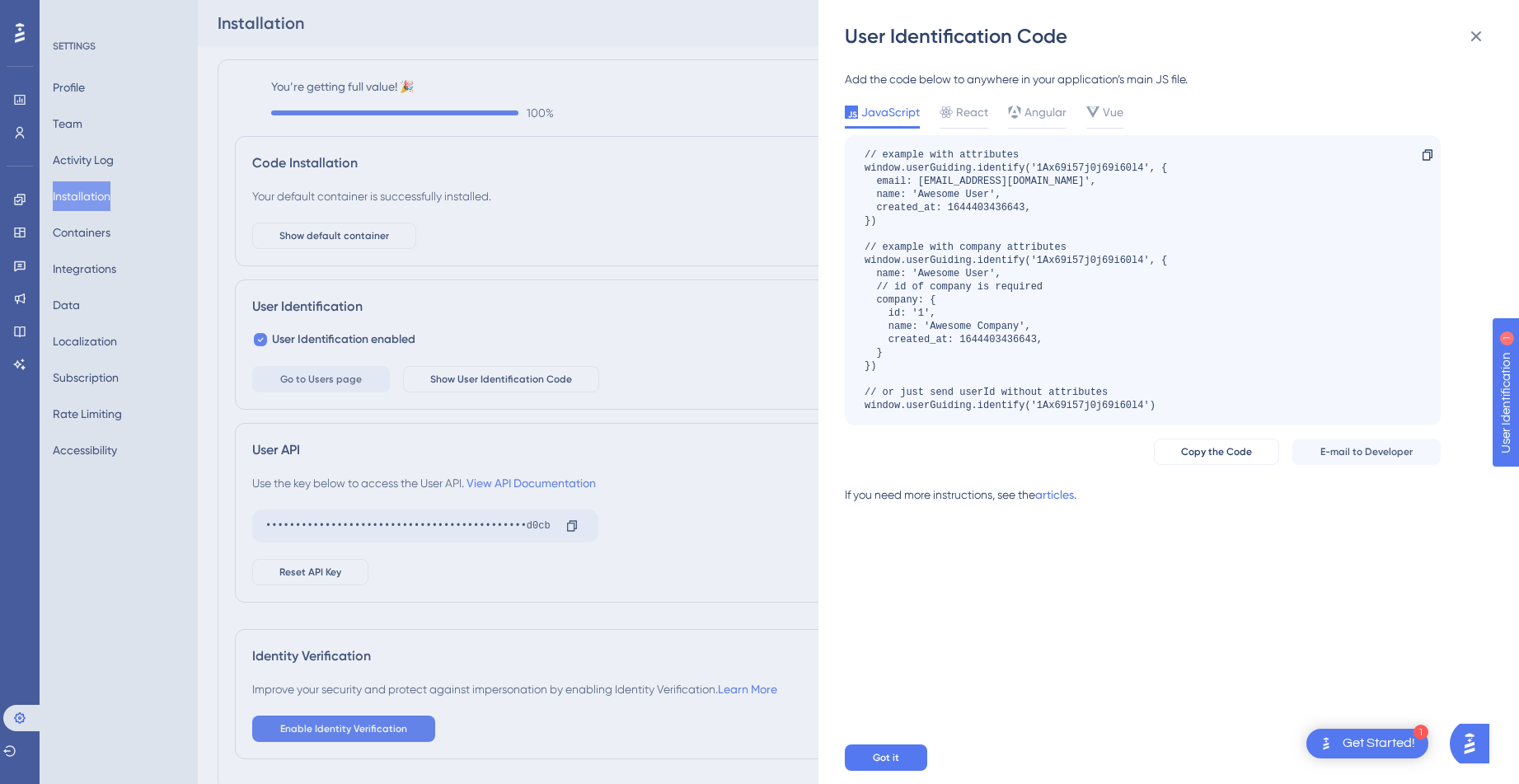
click at [1000, 200] on div "// example with attributes window.userGuiding.identify('1Ax69i57j0j69i60l4', { …" at bounding box center [1016, 280] width 303 height 264
click at [891, 764] on span "Got it" at bounding box center [886, 757] width 27 height 13
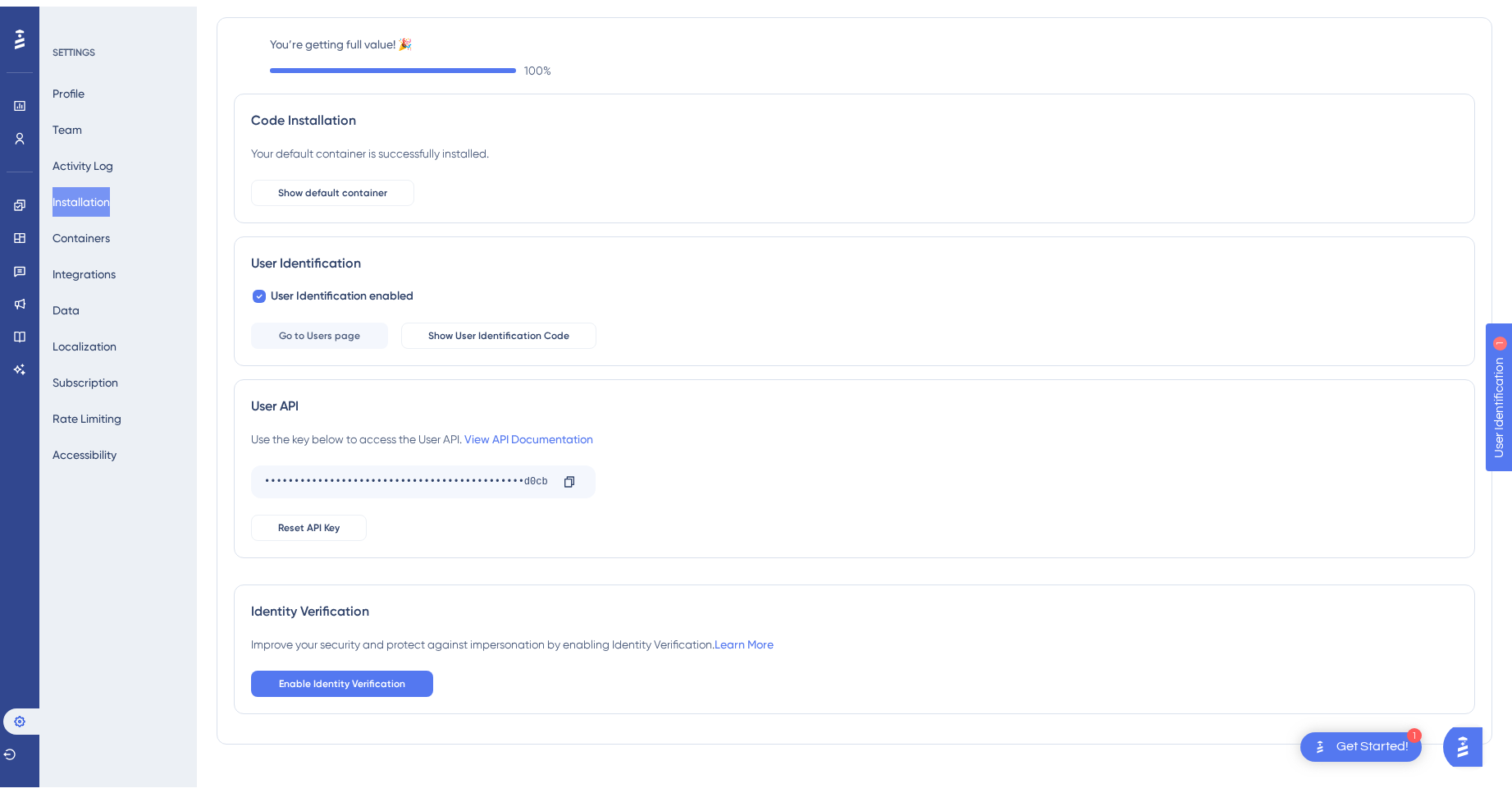
scroll to position [71, 0]
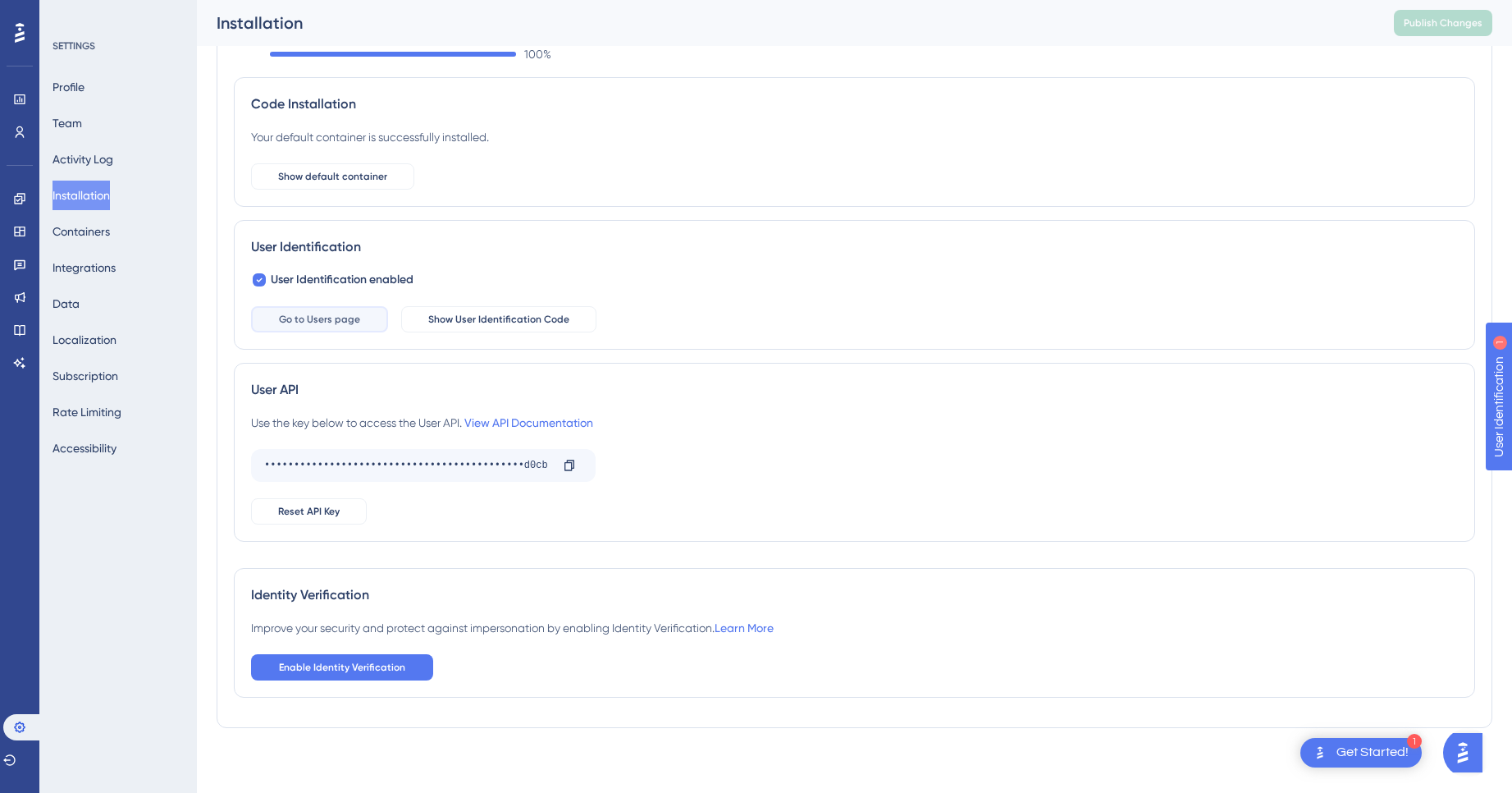
click at [287, 326] on button "Go to Users page" at bounding box center [319, 319] width 137 height 27
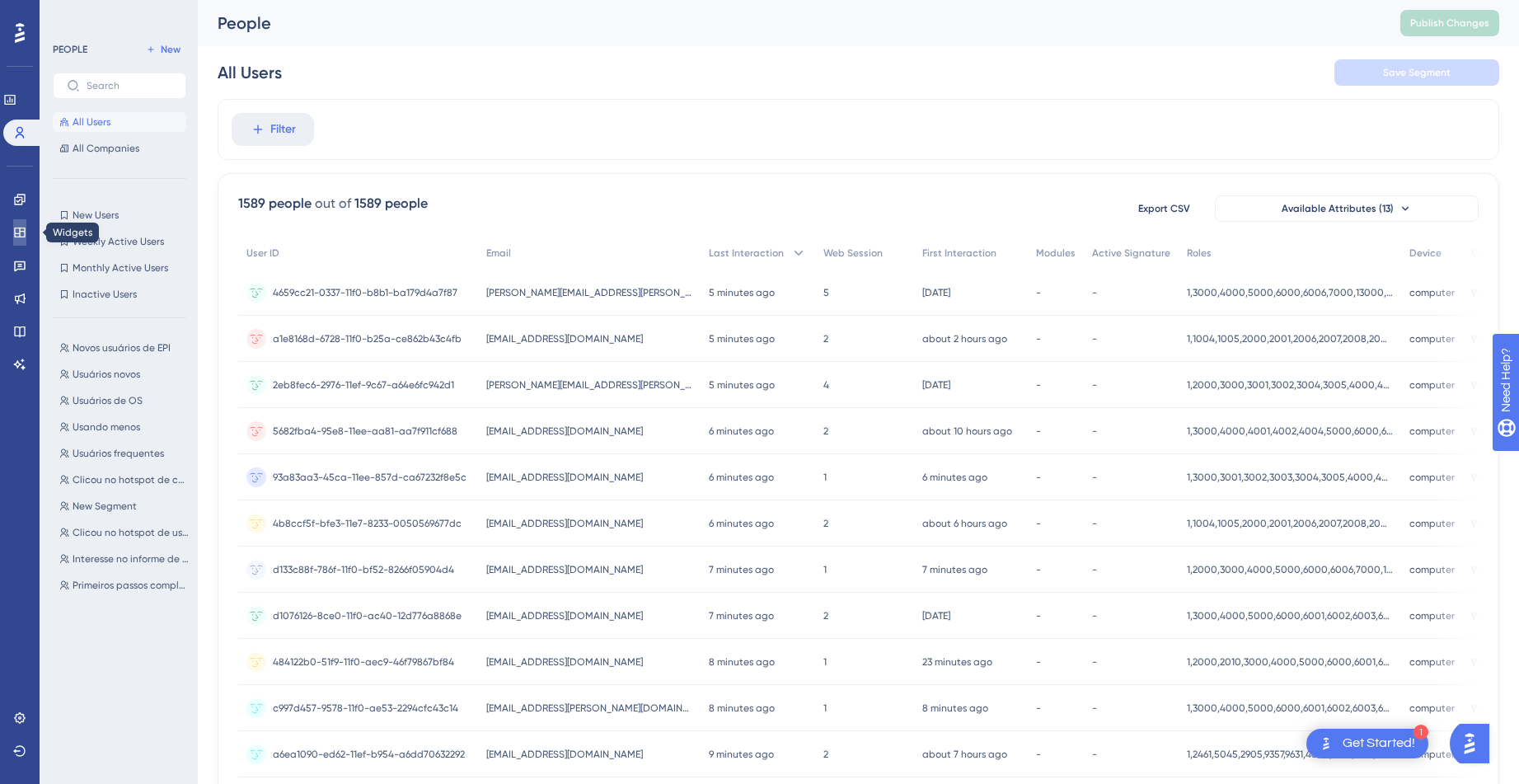
click at [22, 240] on link at bounding box center [20, 232] width 13 height 27
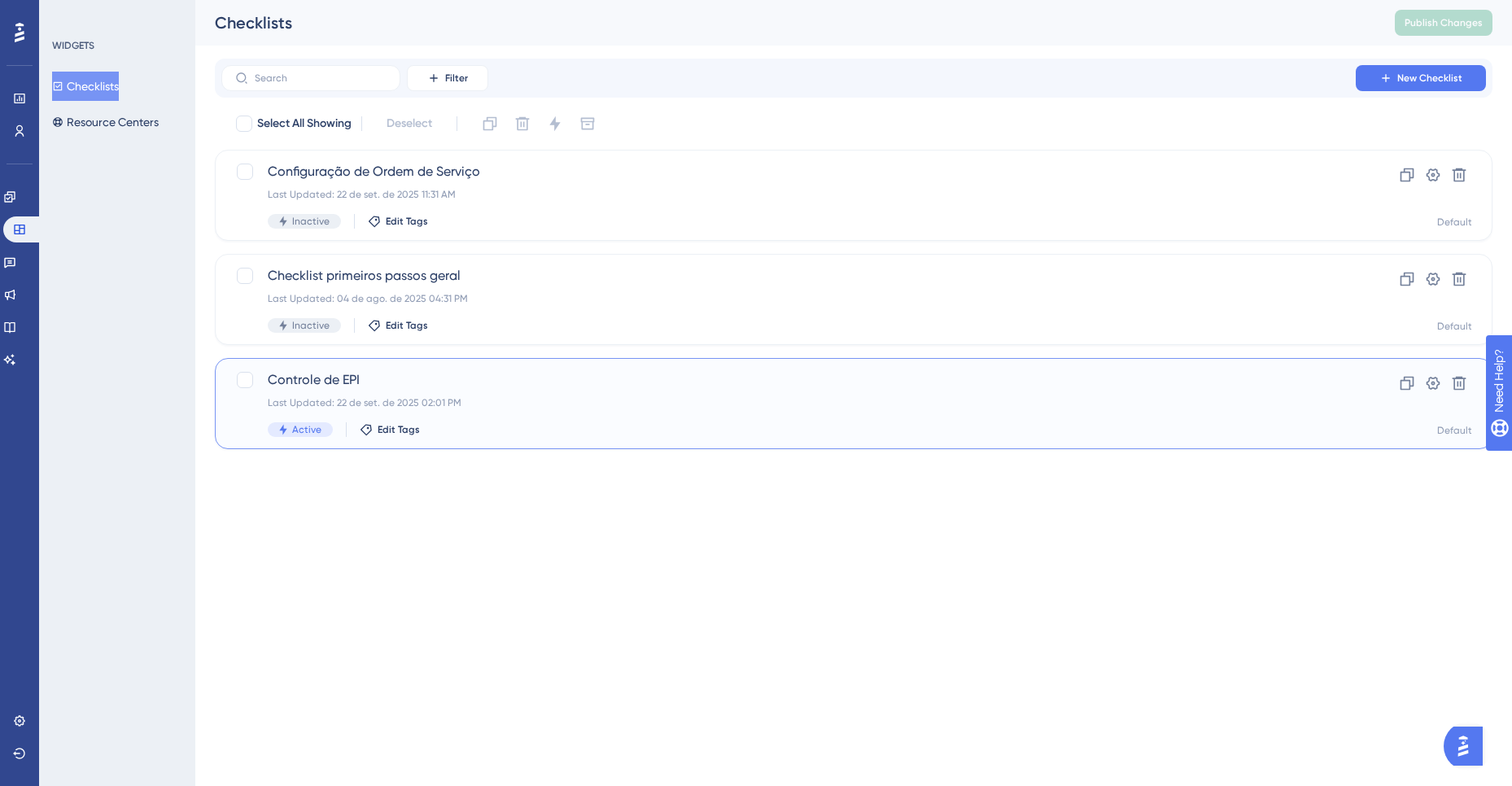
click at [391, 394] on div "Controle de EPI Last Updated: 22 de set. de 2025 02:01 PM Active Edit Tags" at bounding box center [789, 403] width 1042 height 67
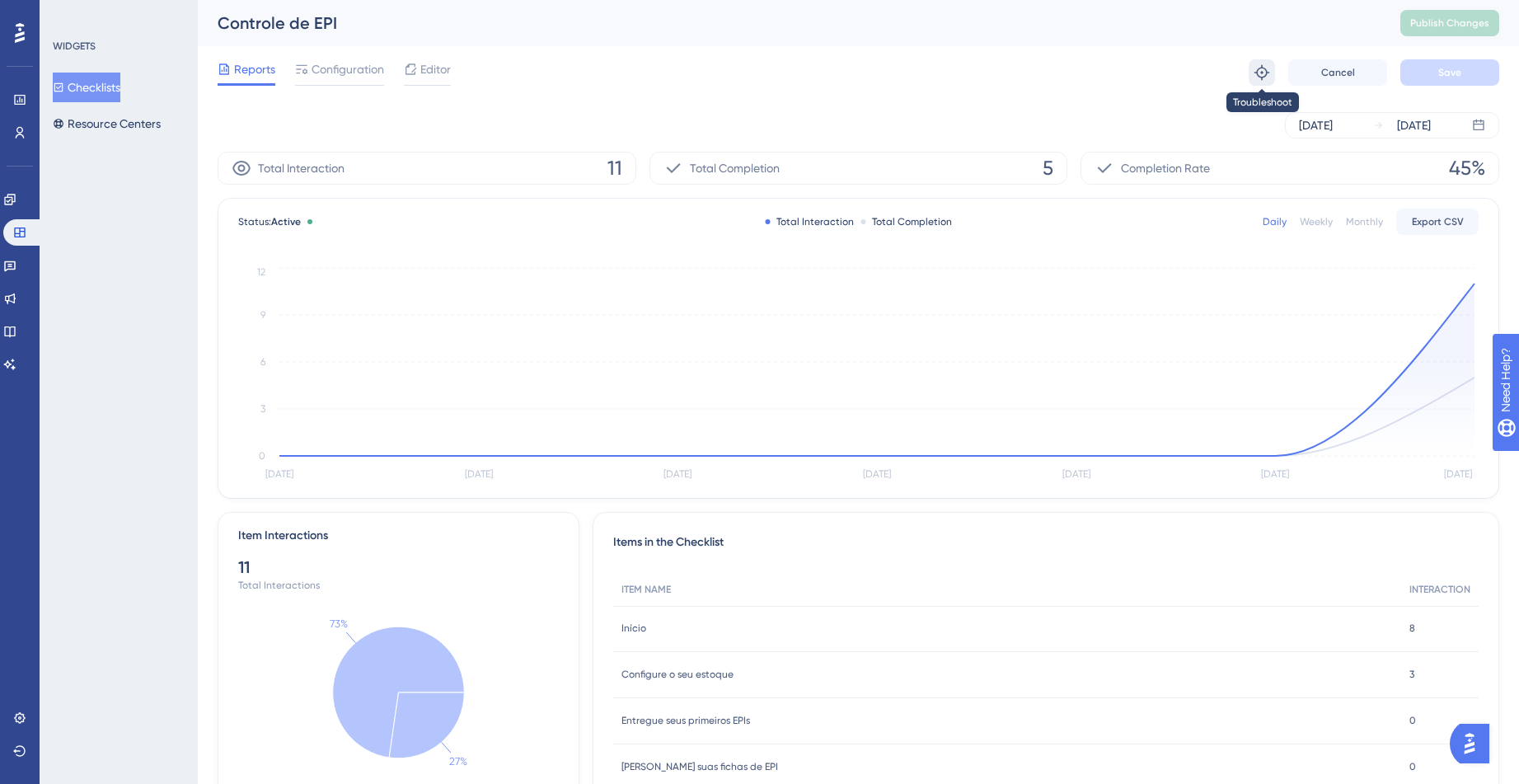
click at [1261, 72] on icon at bounding box center [1263, 72] width 15 height 15
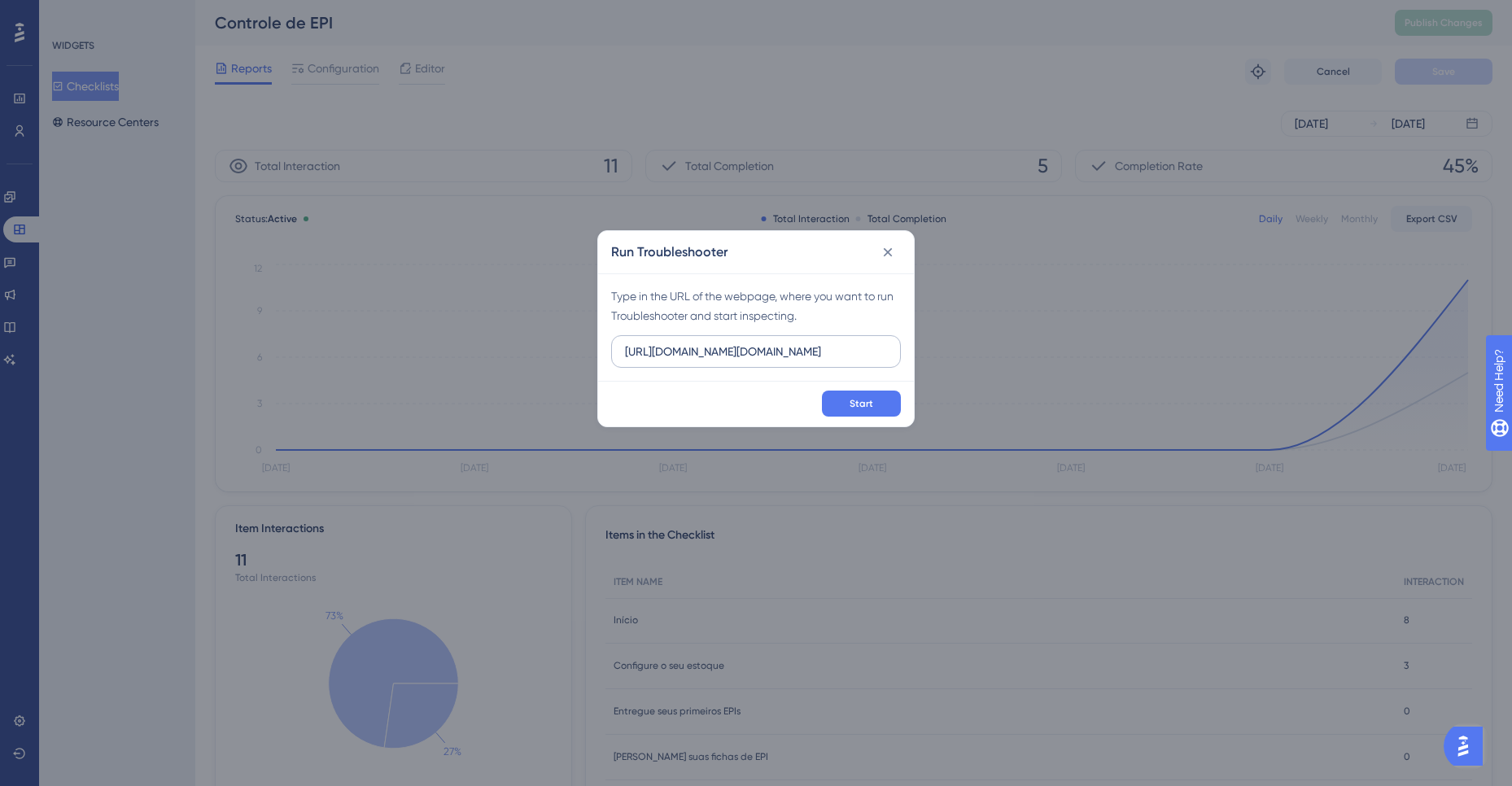
type input "[URL][DOMAIN_NAME][DOMAIN_NAME]"
click at [870, 411] on button "Start" at bounding box center [861, 403] width 79 height 26
click at [892, 246] on icon at bounding box center [888, 252] width 16 height 16
